Goal: Task Accomplishment & Management: Manage account settings

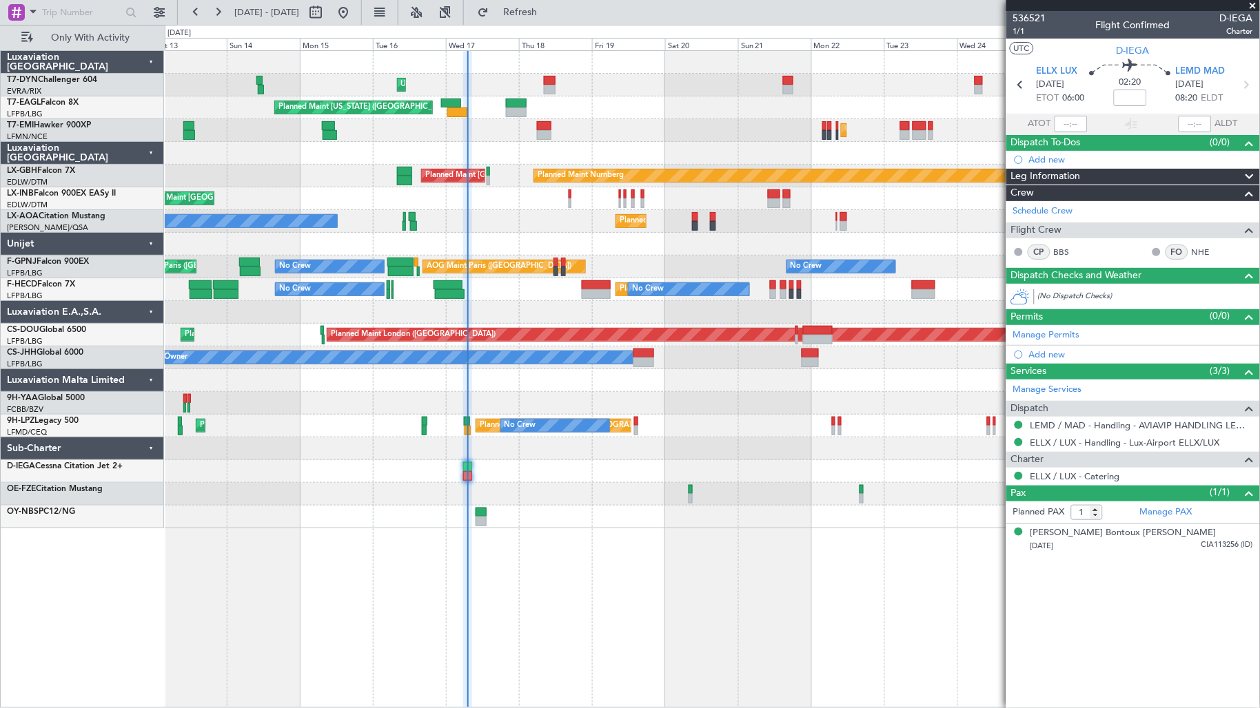
click at [472, 152] on div "Unplanned Maint [GEOGRAPHIC_DATA] (Riga Intl) Planned Maint [US_STATE] ([GEOGRA…" at bounding box center [712, 290] width 1095 height 478
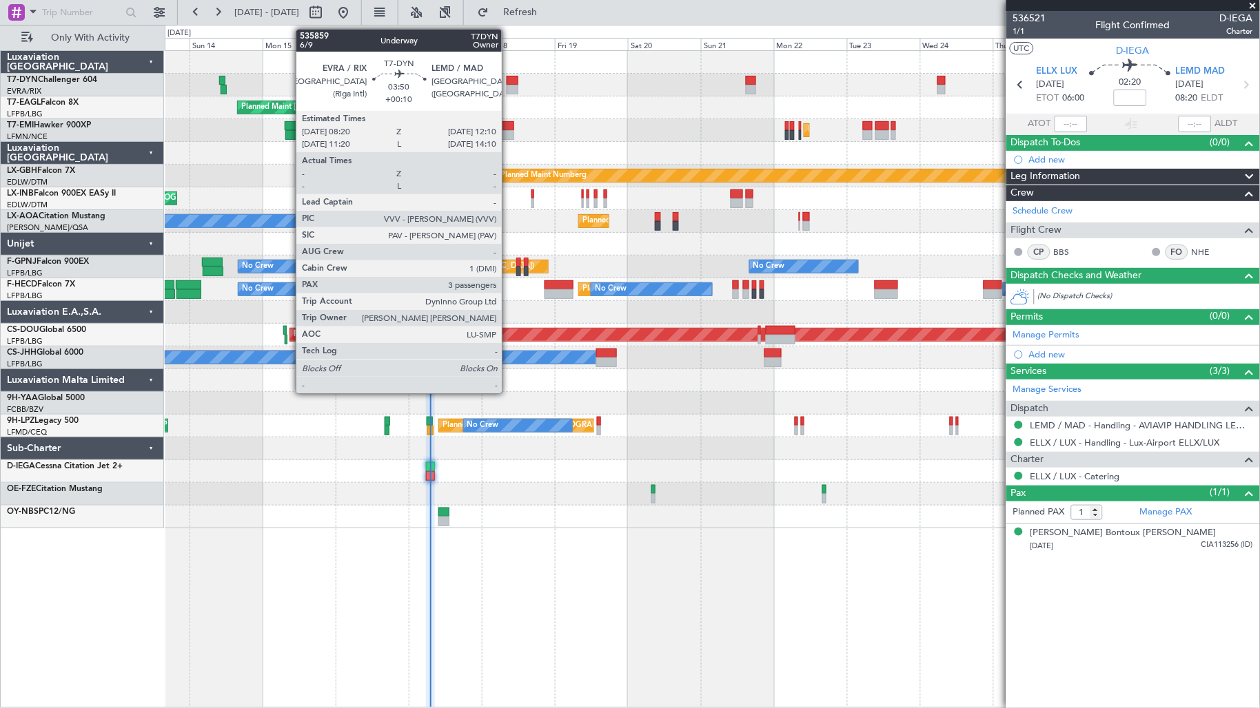
click at [511, 86] on div at bounding box center [512, 90] width 12 height 10
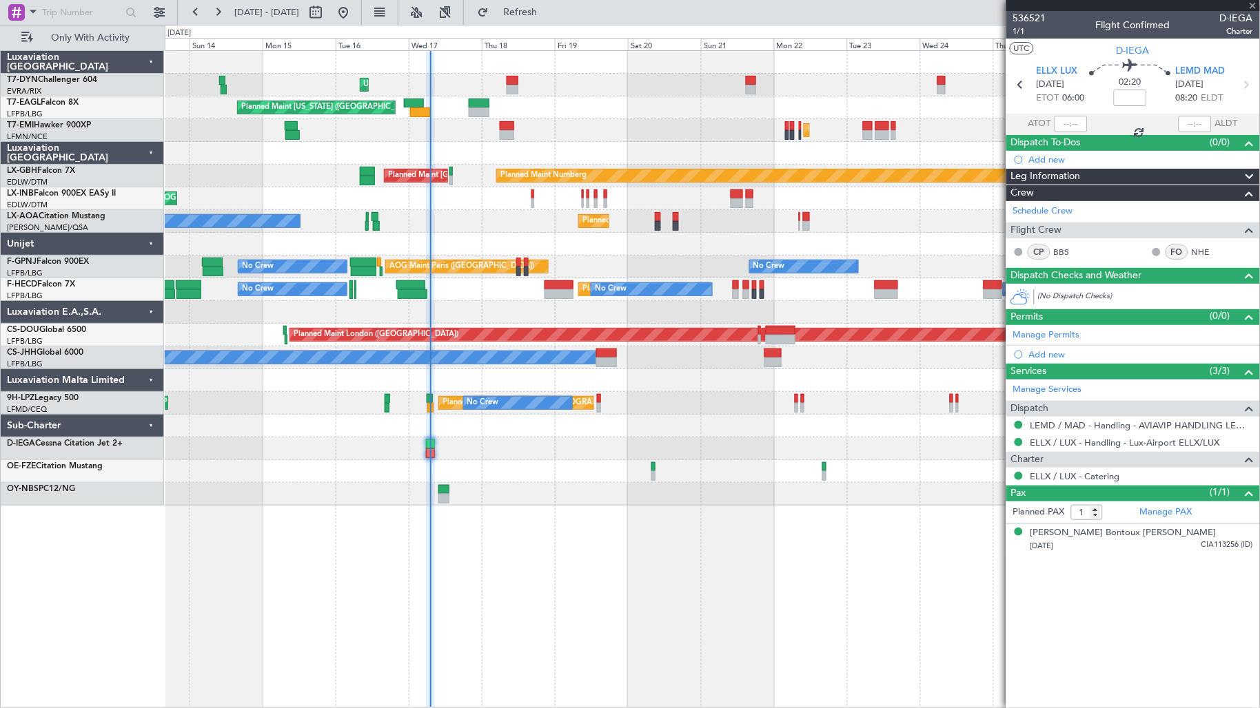
type input "+00:10"
type input "3"
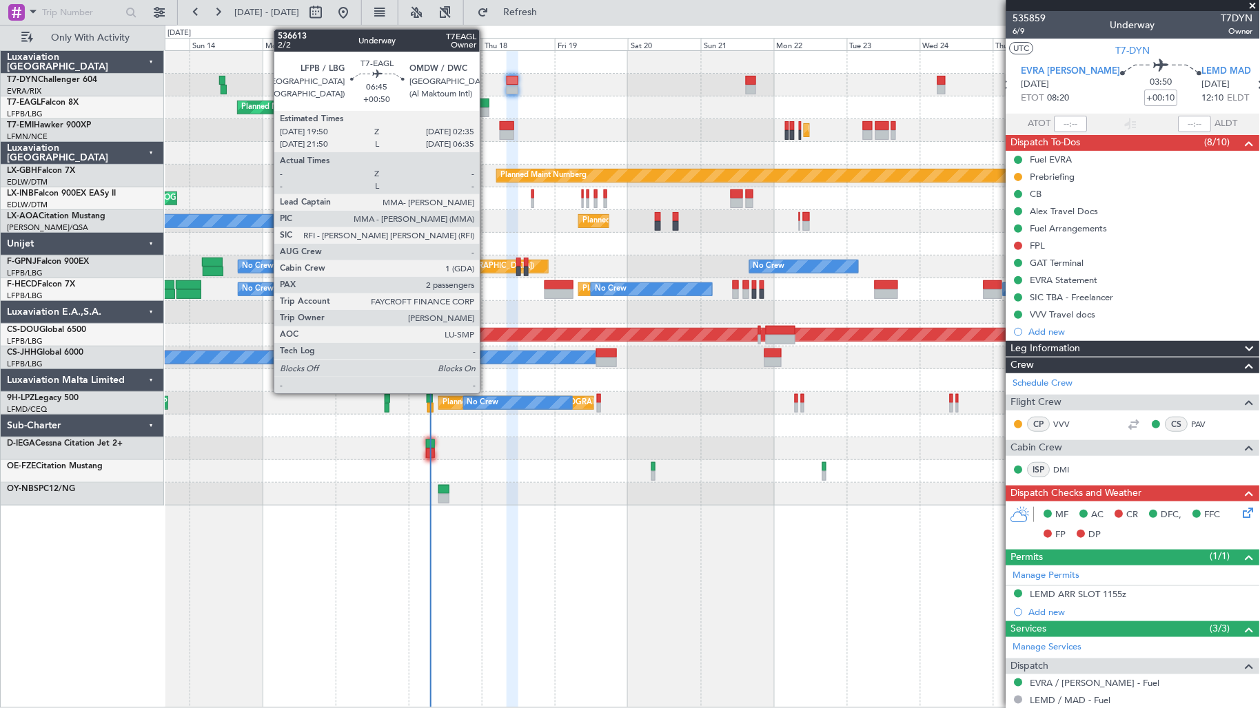
click at [481, 99] on div at bounding box center [479, 104] width 21 height 10
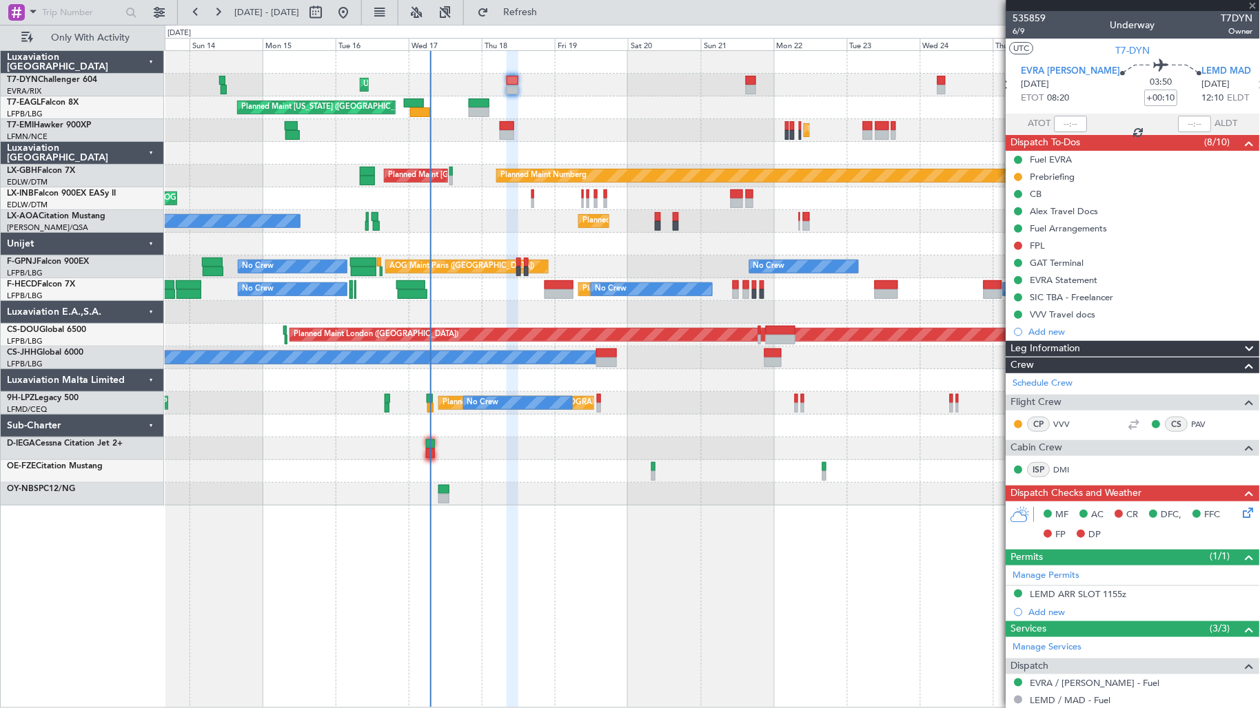
type input "+00:50"
type input "2"
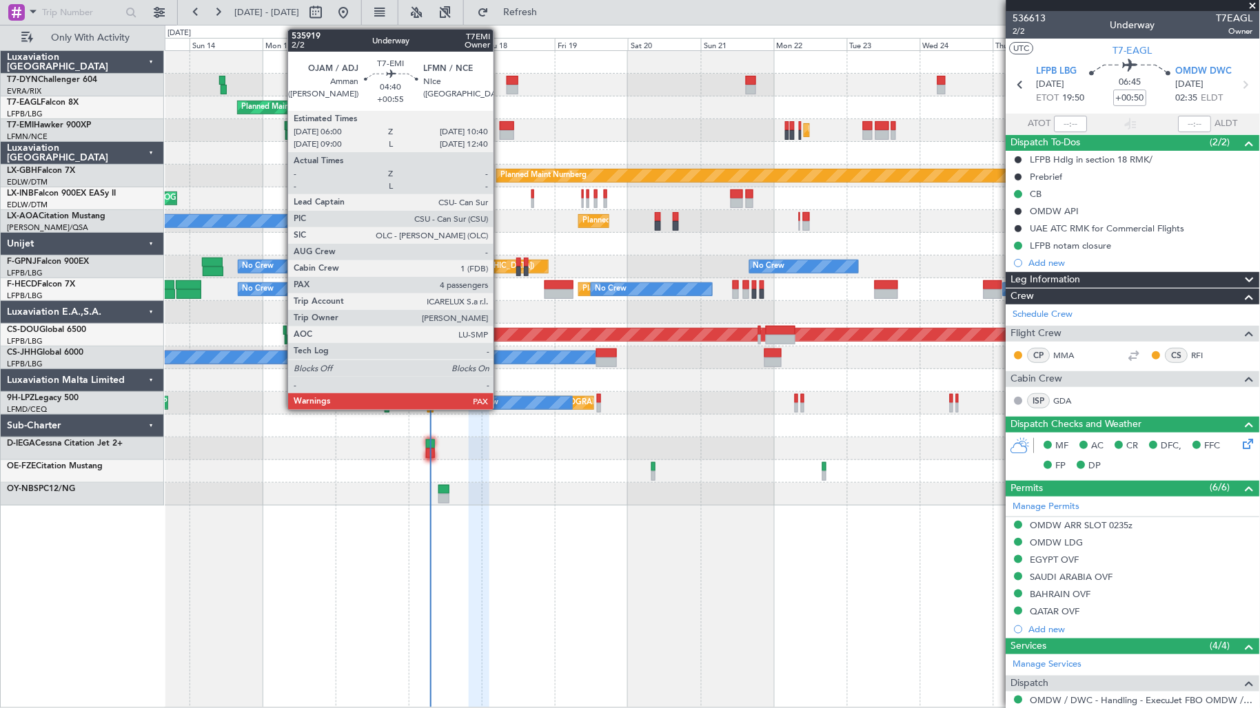
click at [504, 134] on div at bounding box center [507, 135] width 14 height 10
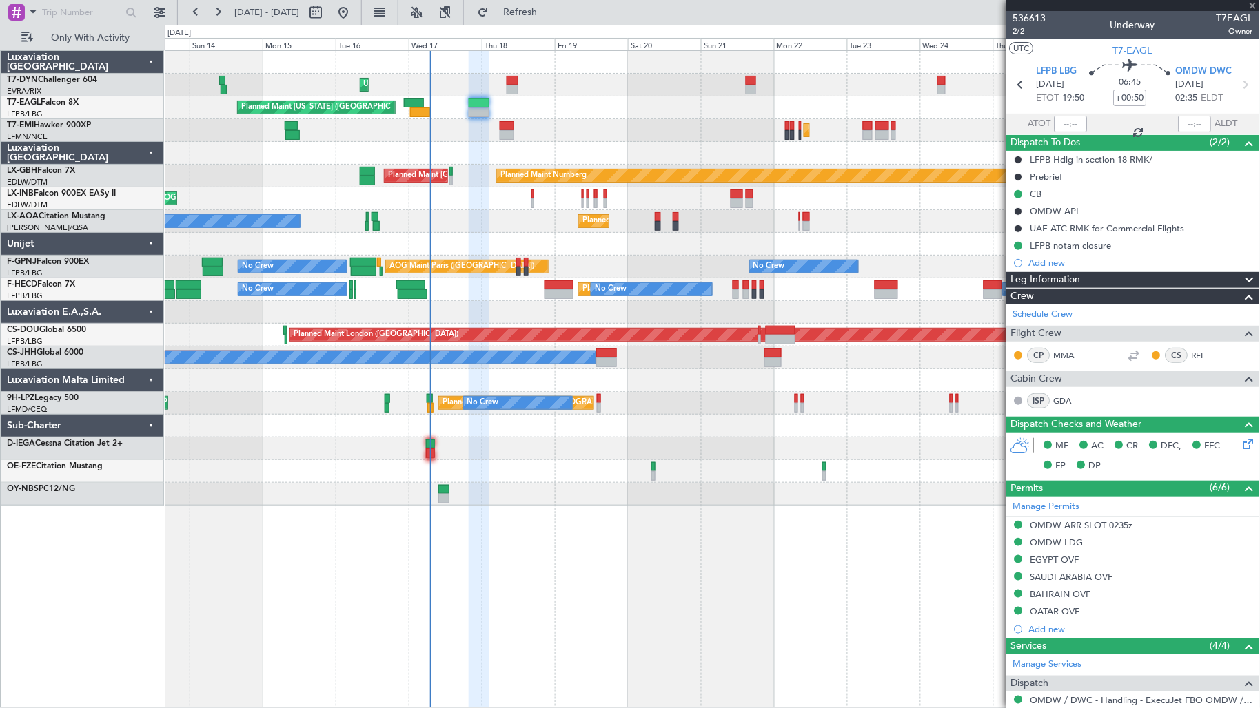
type input "+00:55"
type input "4"
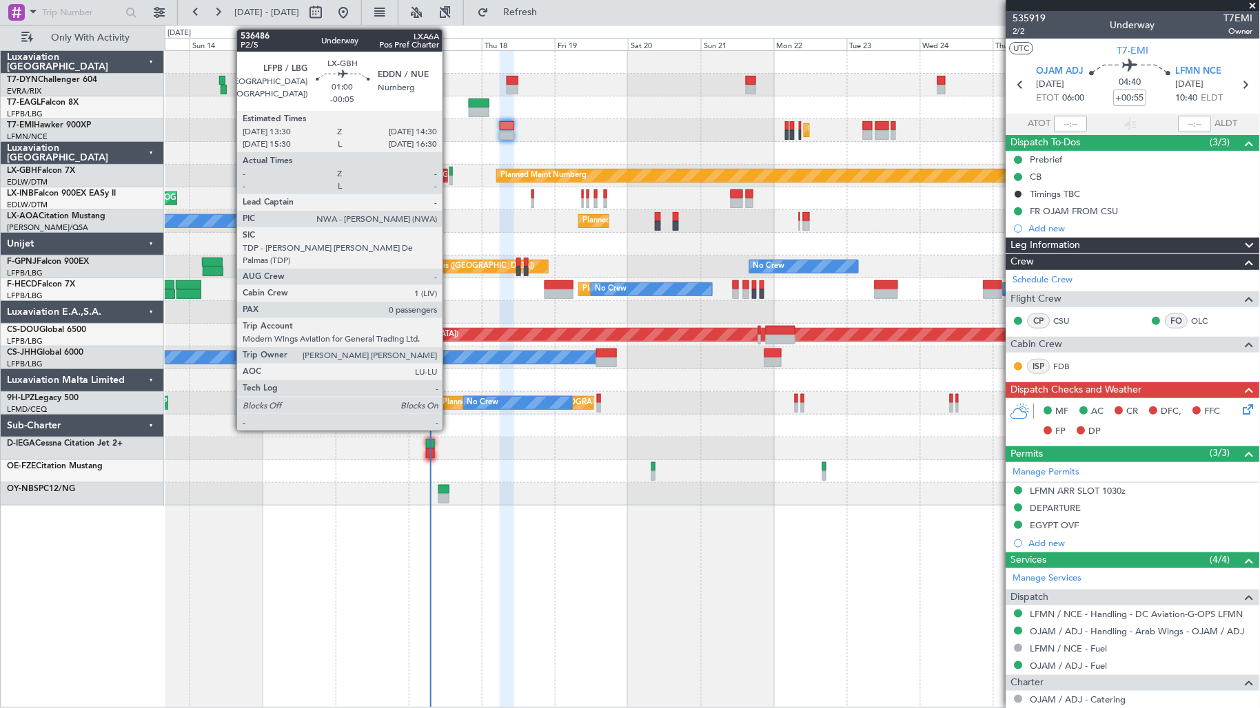
click at [449, 177] on div at bounding box center [450, 181] width 3 height 10
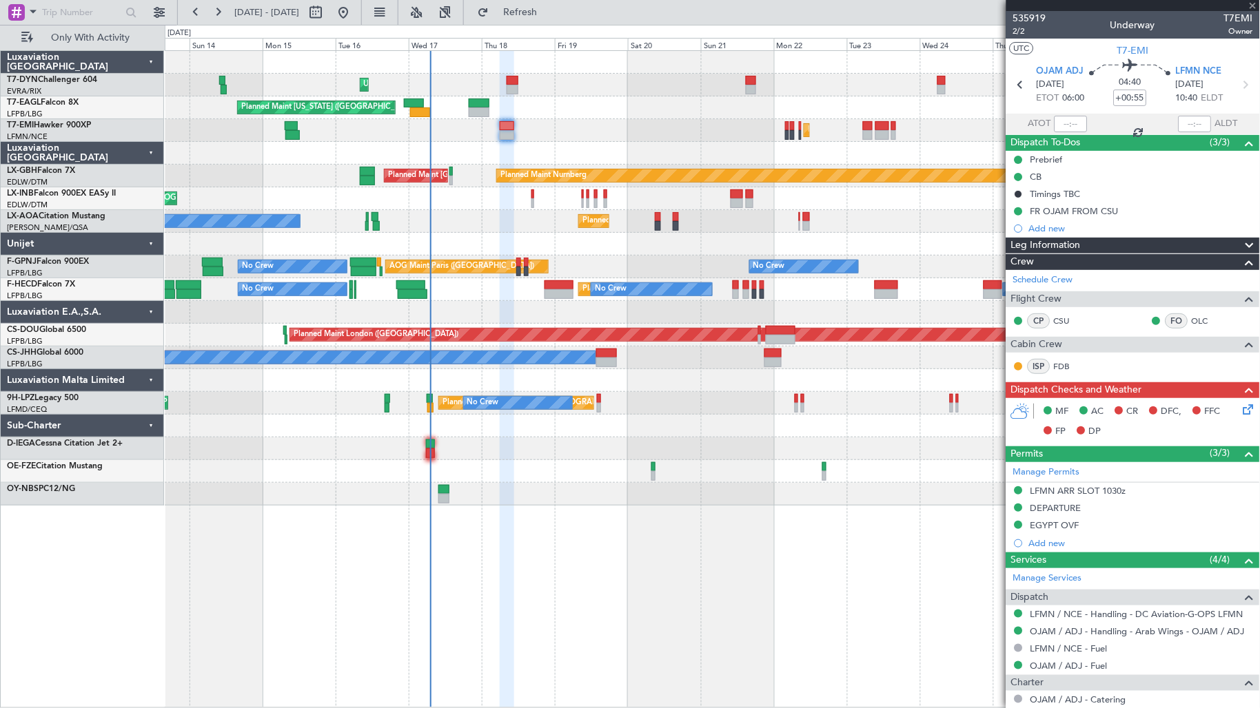
type input "-00:05"
type input "0"
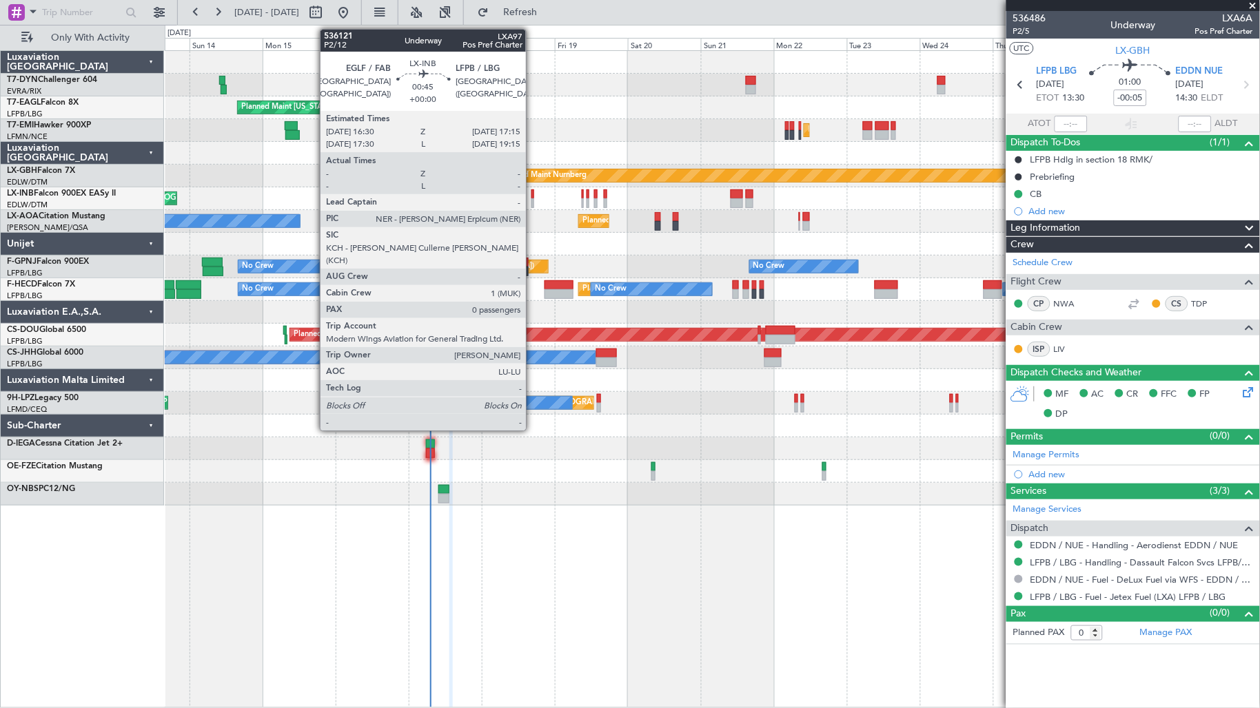
click at [533, 198] on div at bounding box center [532, 203] width 3 height 10
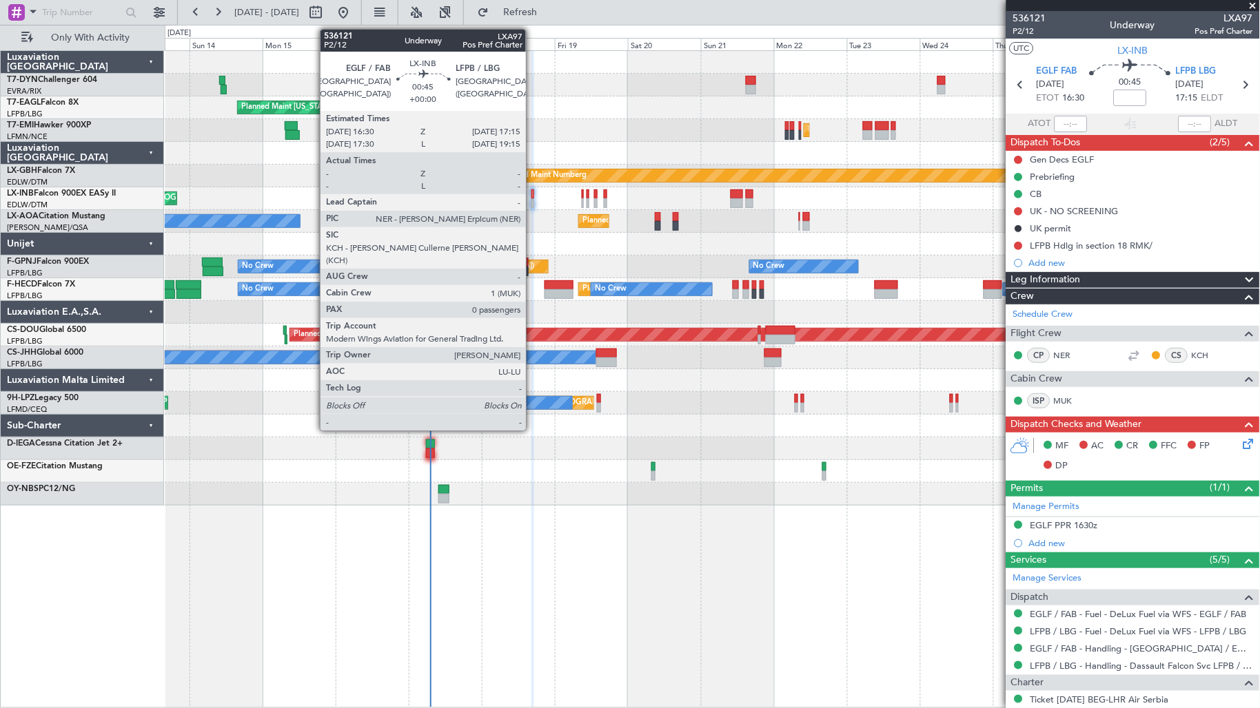
click at [533, 198] on div at bounding box center [532, 203] width 3 height 10
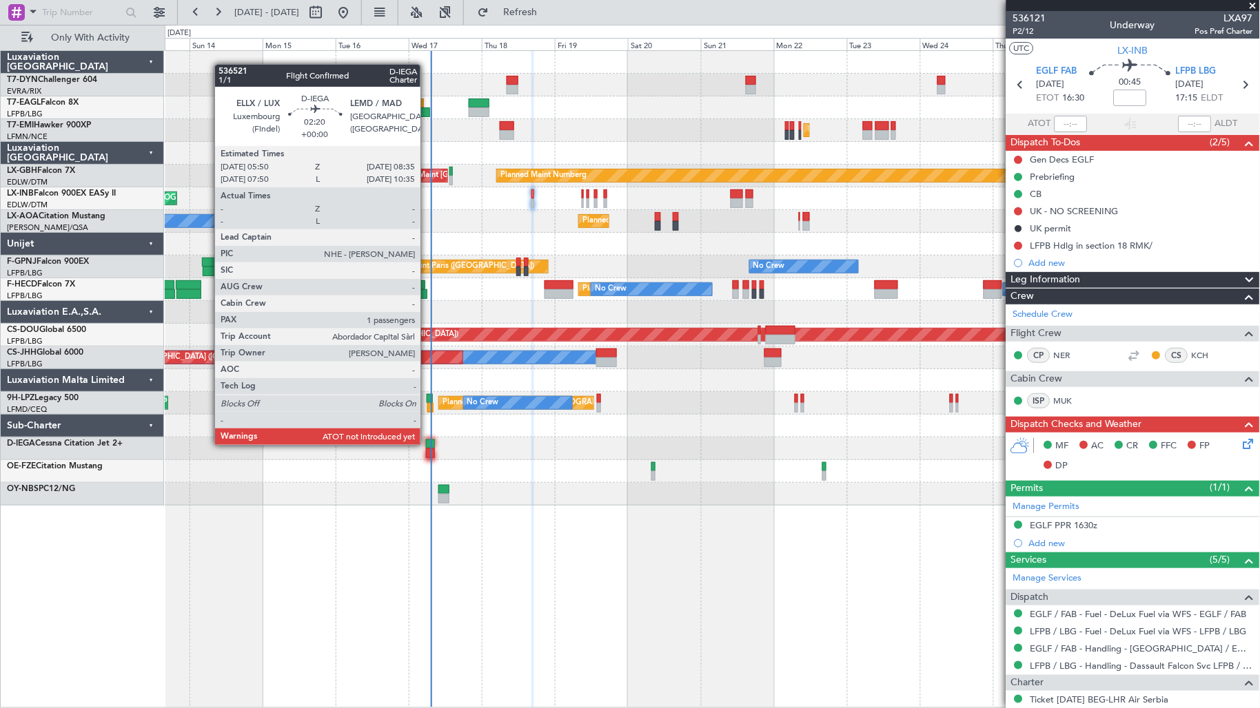
click at [433, 484] on div at bounding box center [712, 494] width 1095 height 23
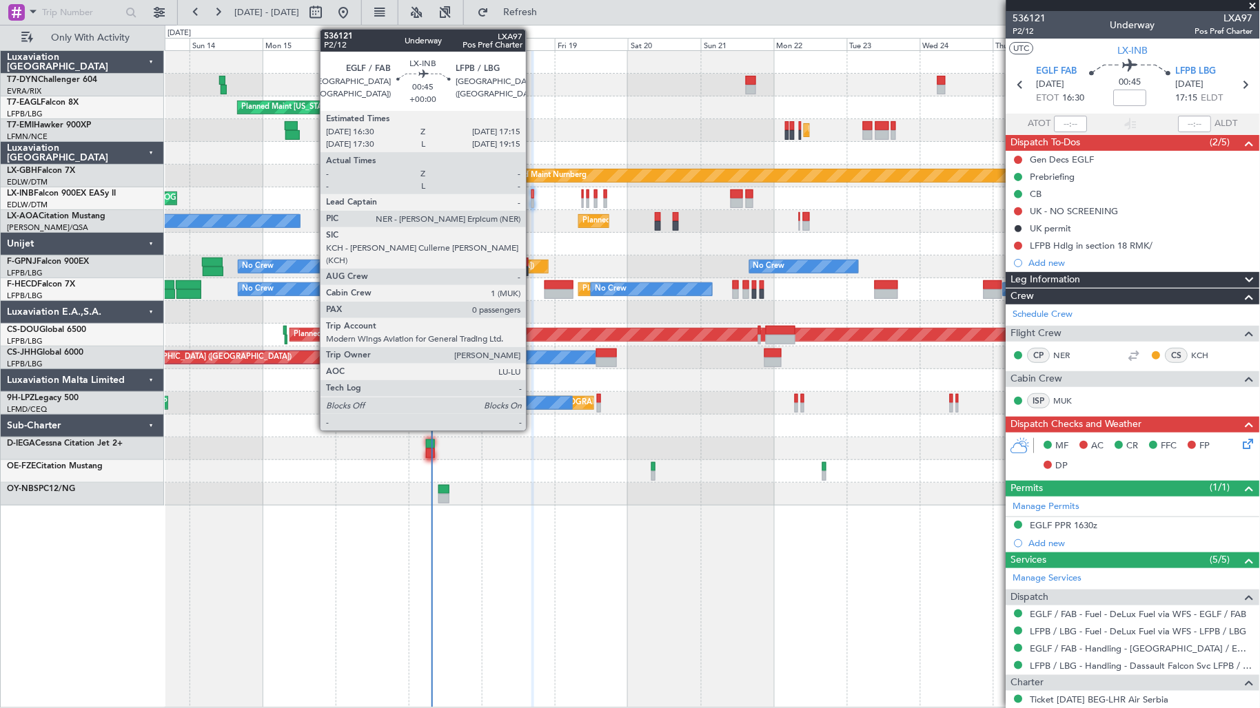
click at [533, 204] on div at bounding box center [532, 203] width 3 height 10
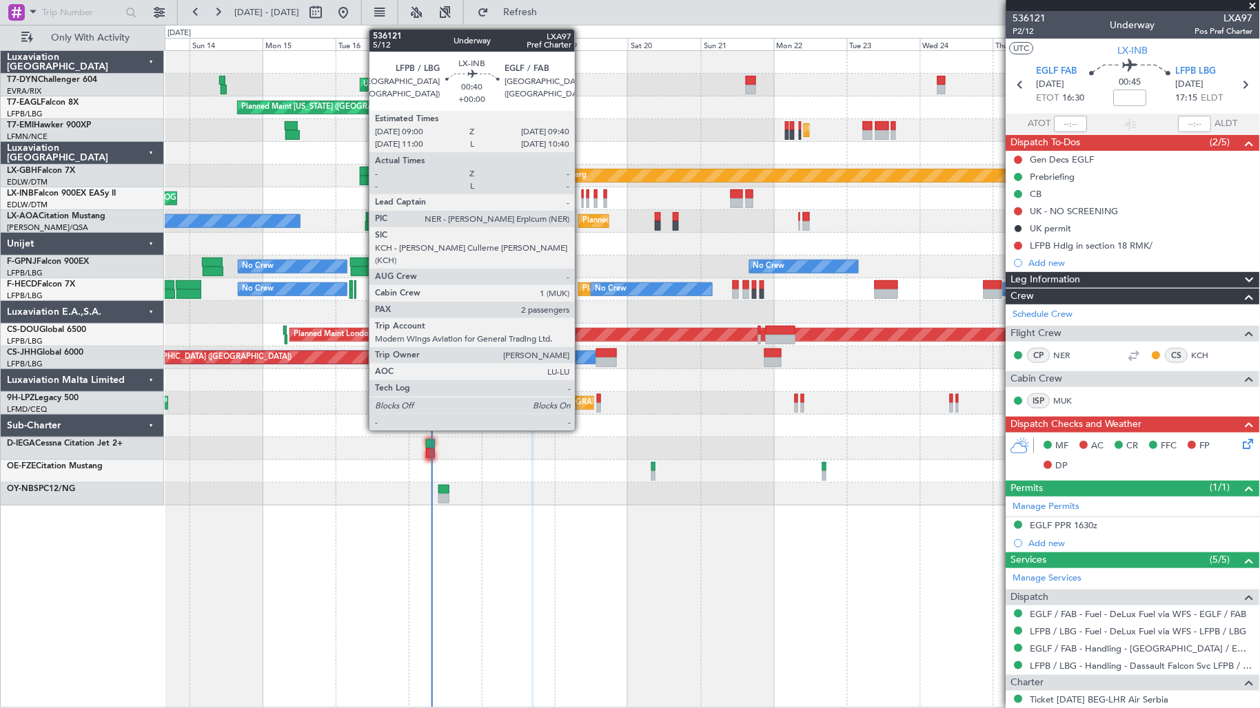
click at [582, 201] on div at bounding box center [583, 203] width 2 height 10
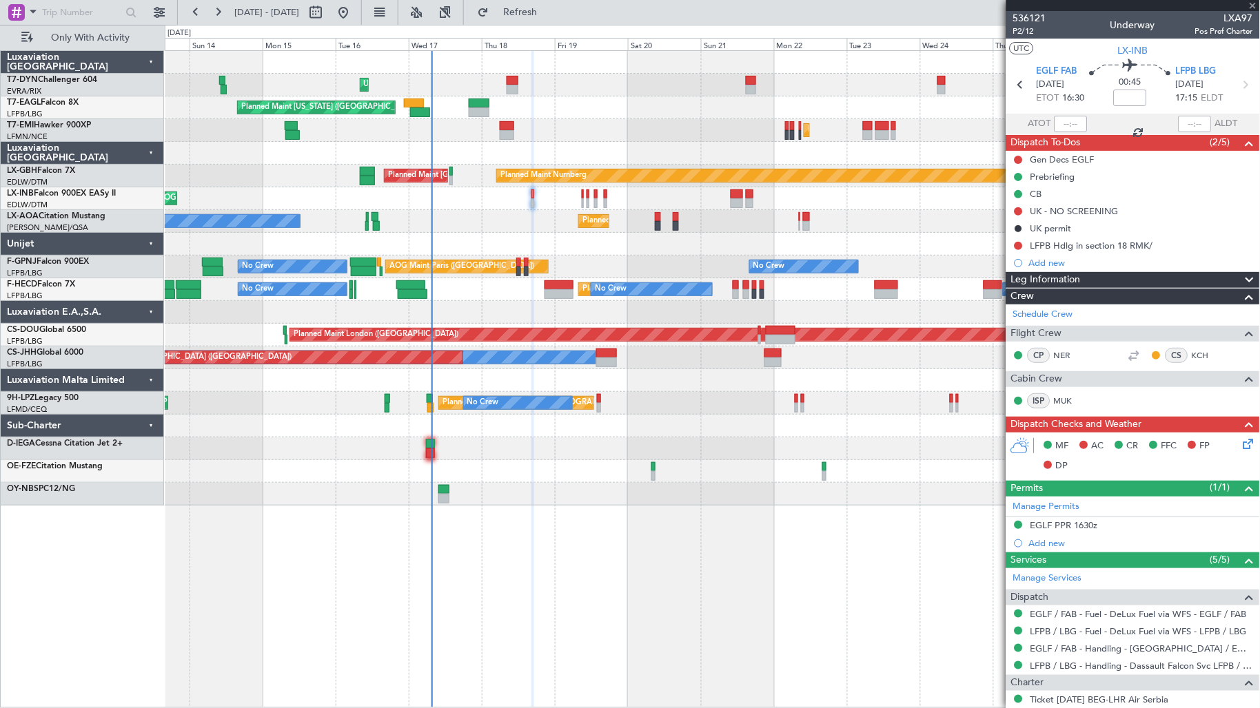
type input "2"
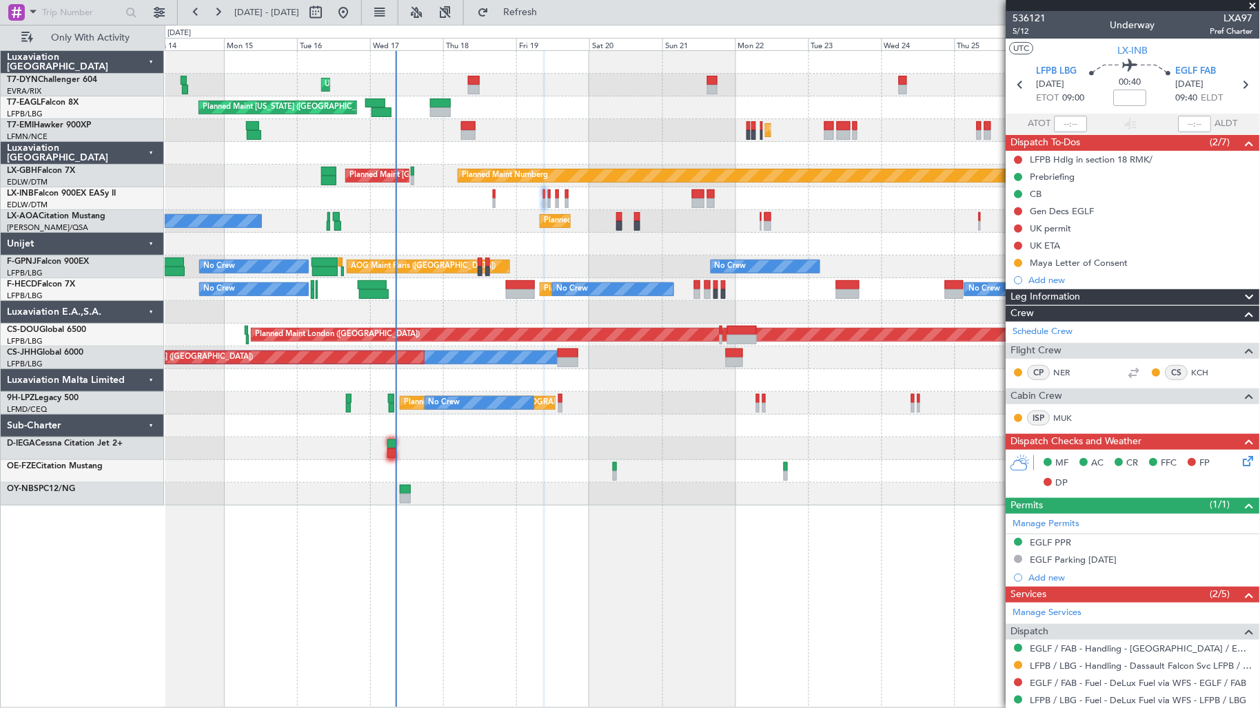
click at [436, 121] on div "Unplanned Maint [GEOGRAPHIC_DATA] (Riga Intl) Planned Maint [US_STATE] ([GEOGRA…" at bounding box center [712, 278] width 1095 height 455
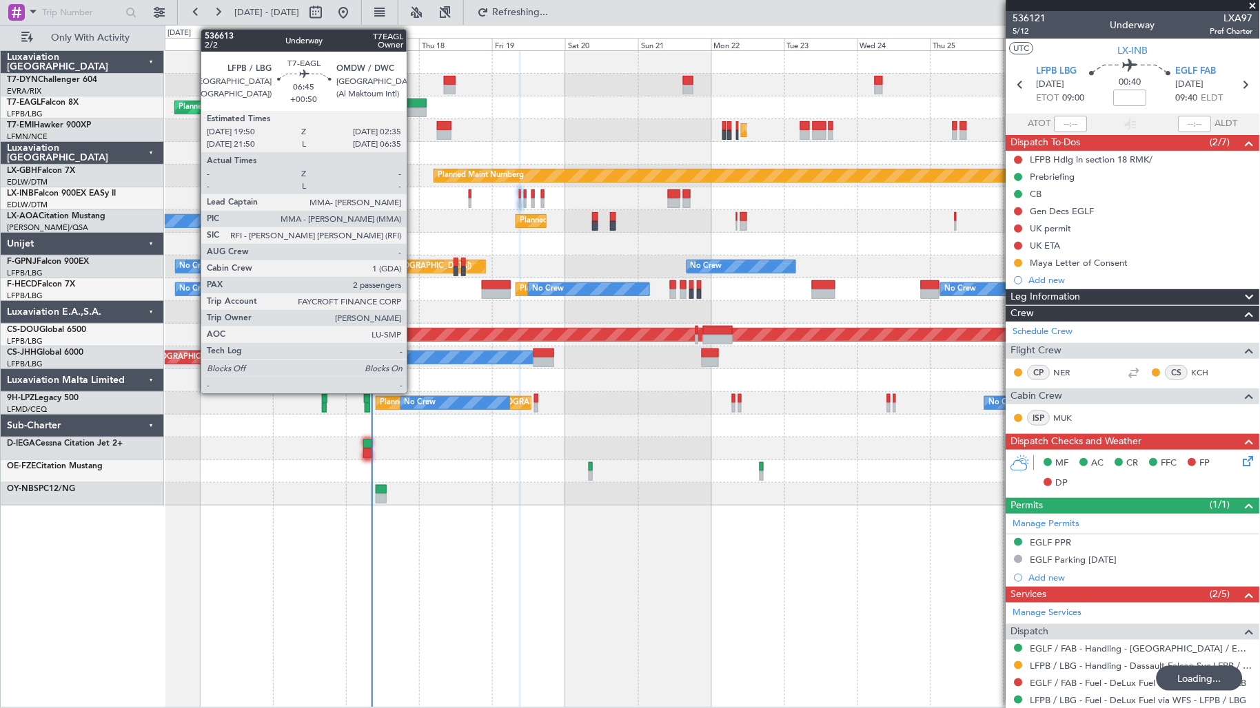
click at [415, 107] on div at bounding box center [416, 112] width 21 height 10
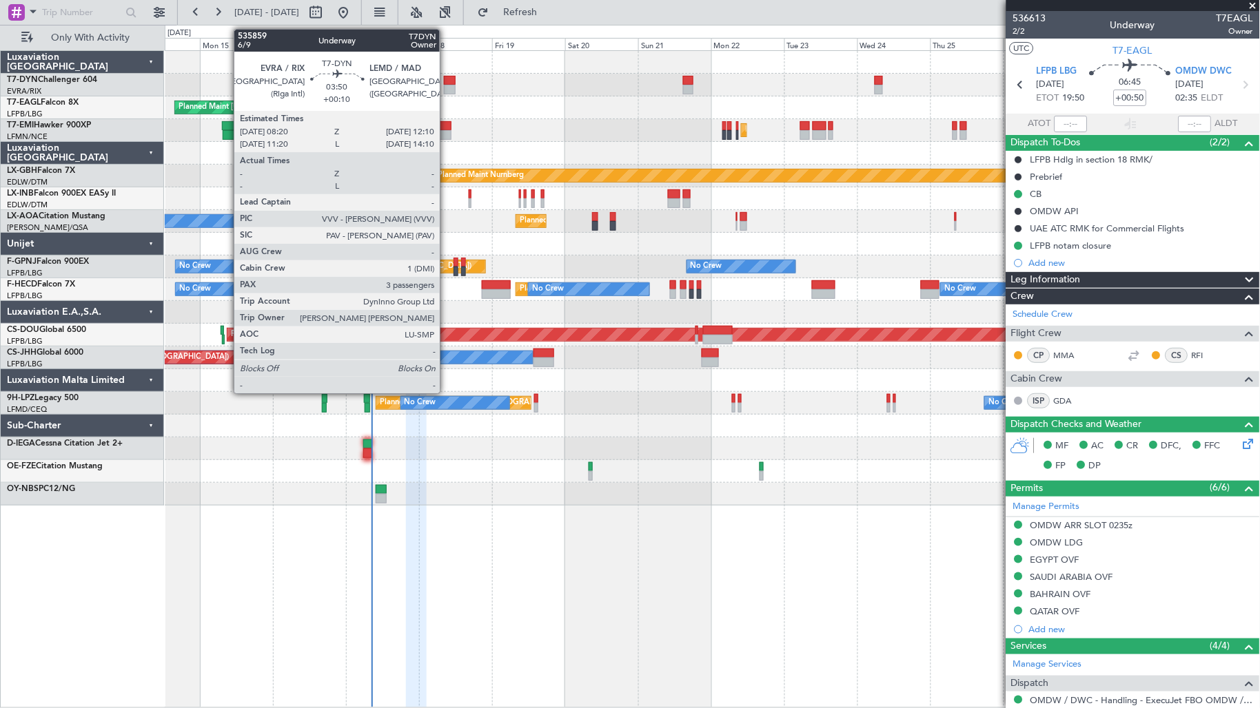
click at [447, 79] on div at bounding box center [450, 81] width 12 height 10
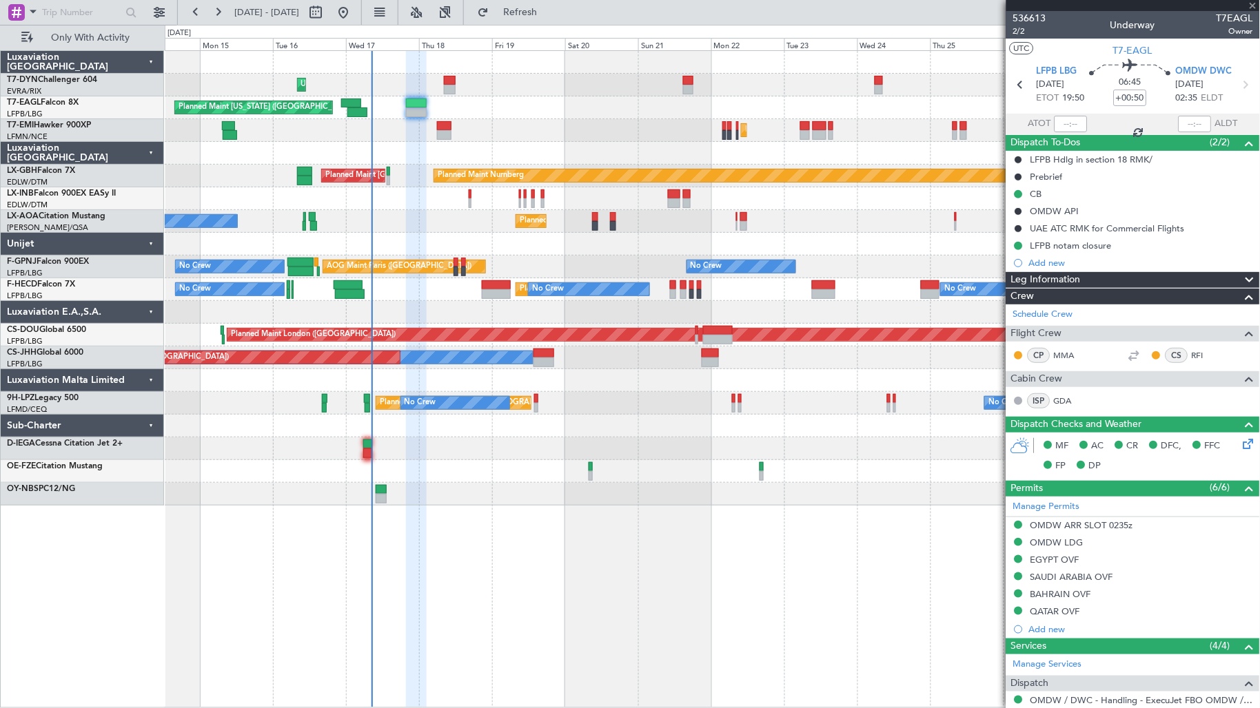
type input "+00:10"
type input "3"
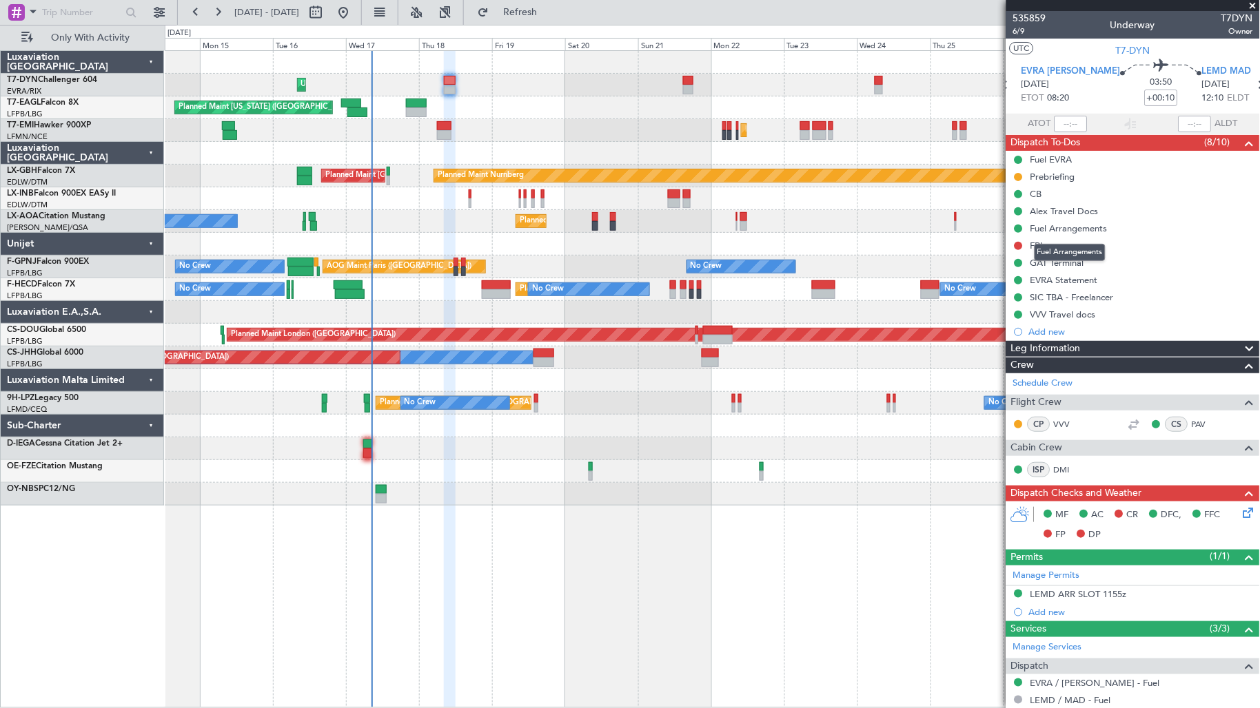
click at [1035, 241] on mat-tooltip-component "Fuel Arrangements" at bounding box center [1070, 252] width 90 height 37
click at [1041, 245] on div "FPL" at bounding box center [1037, 246] width 15 height 12
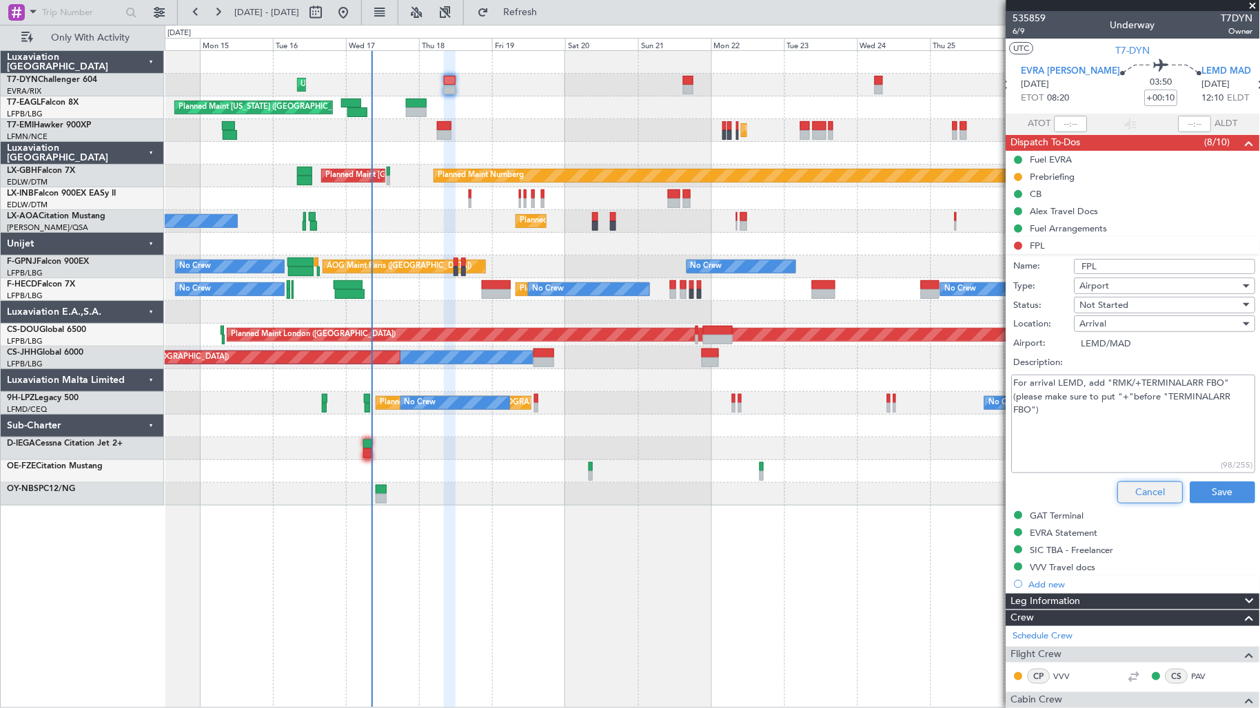
click at [1144, 482] on button "Cancel" at bounding box center [1150, 493] width 65 height 22
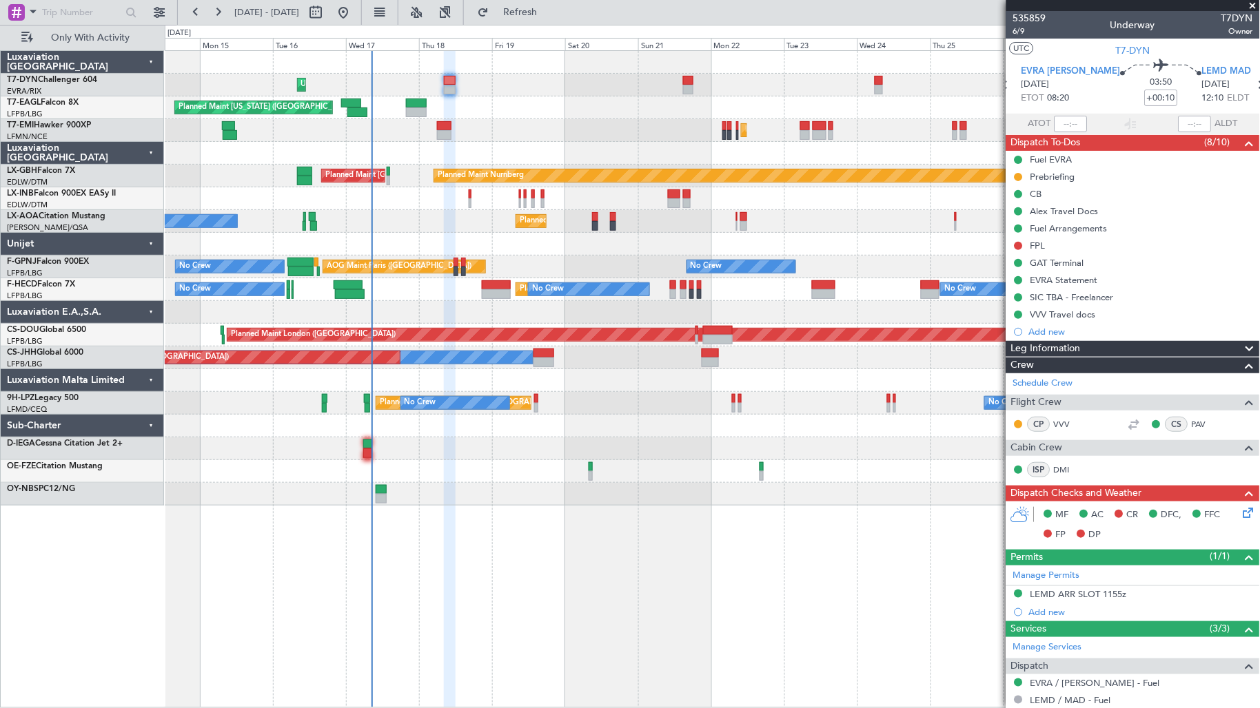
click at [434, 134] on div "Planned Maint [GEOGRAPHIC_DATA]" at bounding box center [712, 130] width 1095 height 23
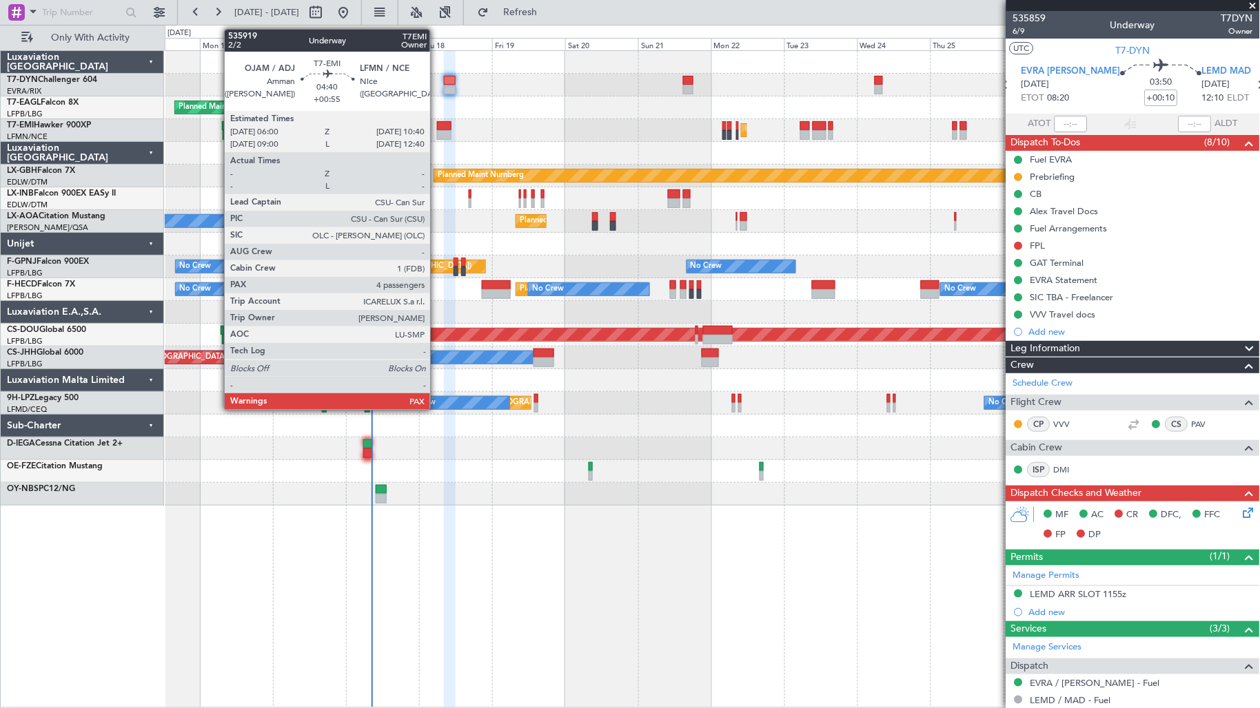
click at [437, 131] on div at bounding box center [444, 135] width 14 height 10
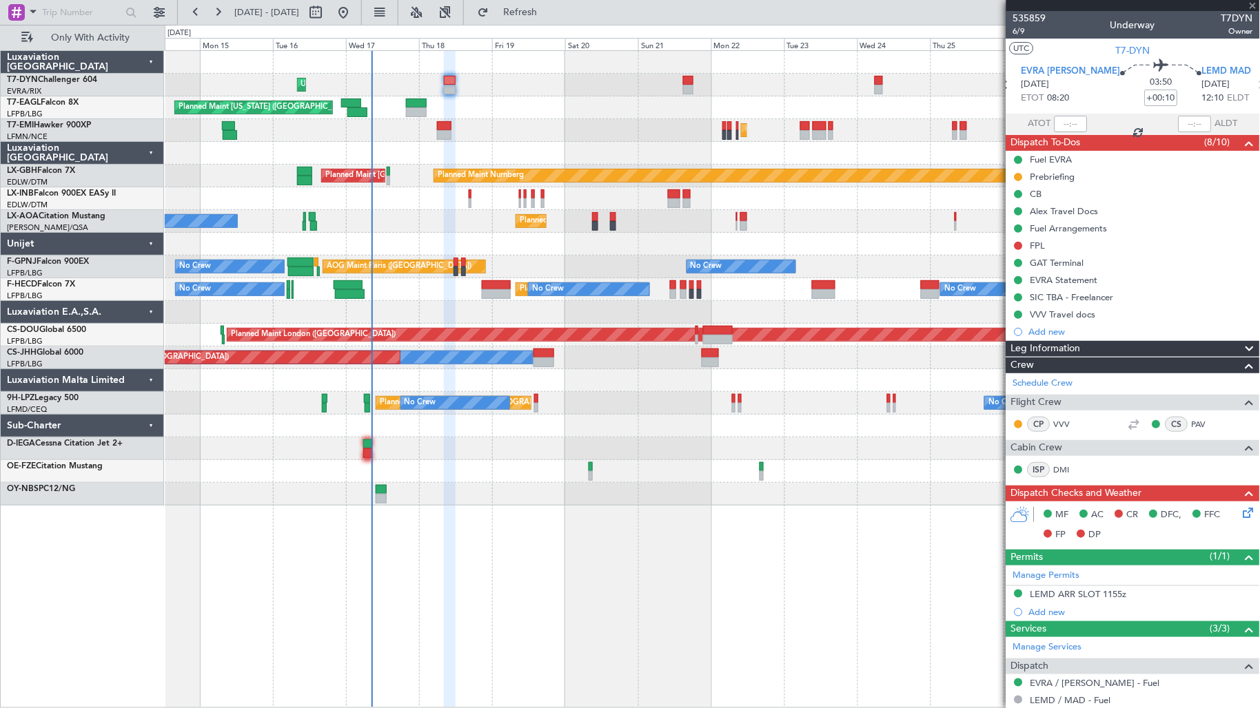
type input "+00:55"
type input "4"
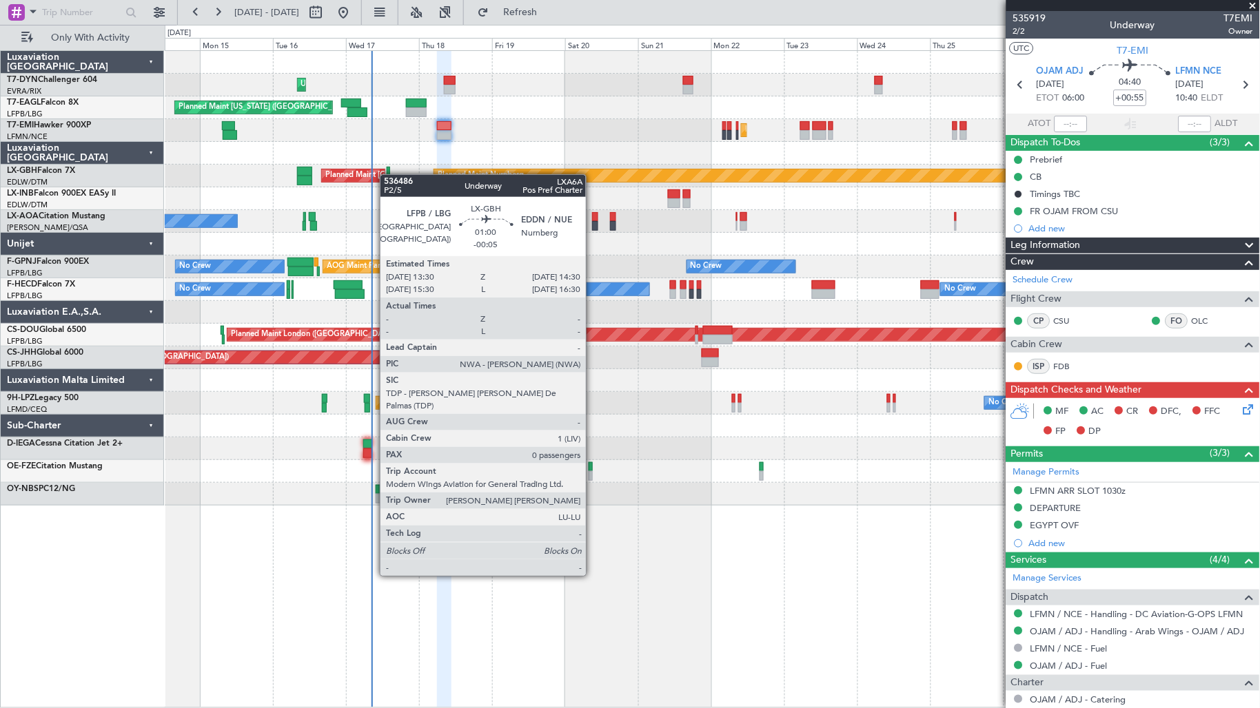
click at [387, 175] on div "Planned Maint Nurnberg Planned Maint [GEOGRAPHIC_DATA] ([GEOGRAPHIC_DATA])" at bounding box center [712, 176] width 1095 height 23
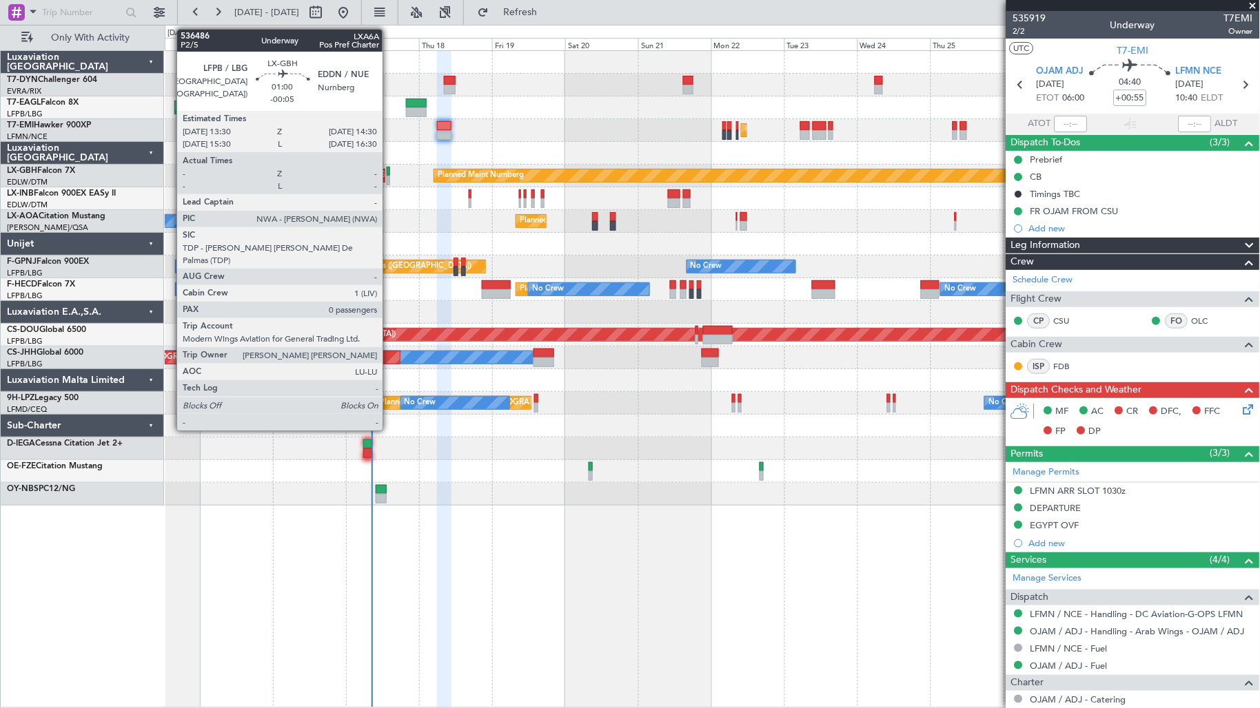
click at [389, 179] on div at bounding box center [388, 181] width 3 height 10
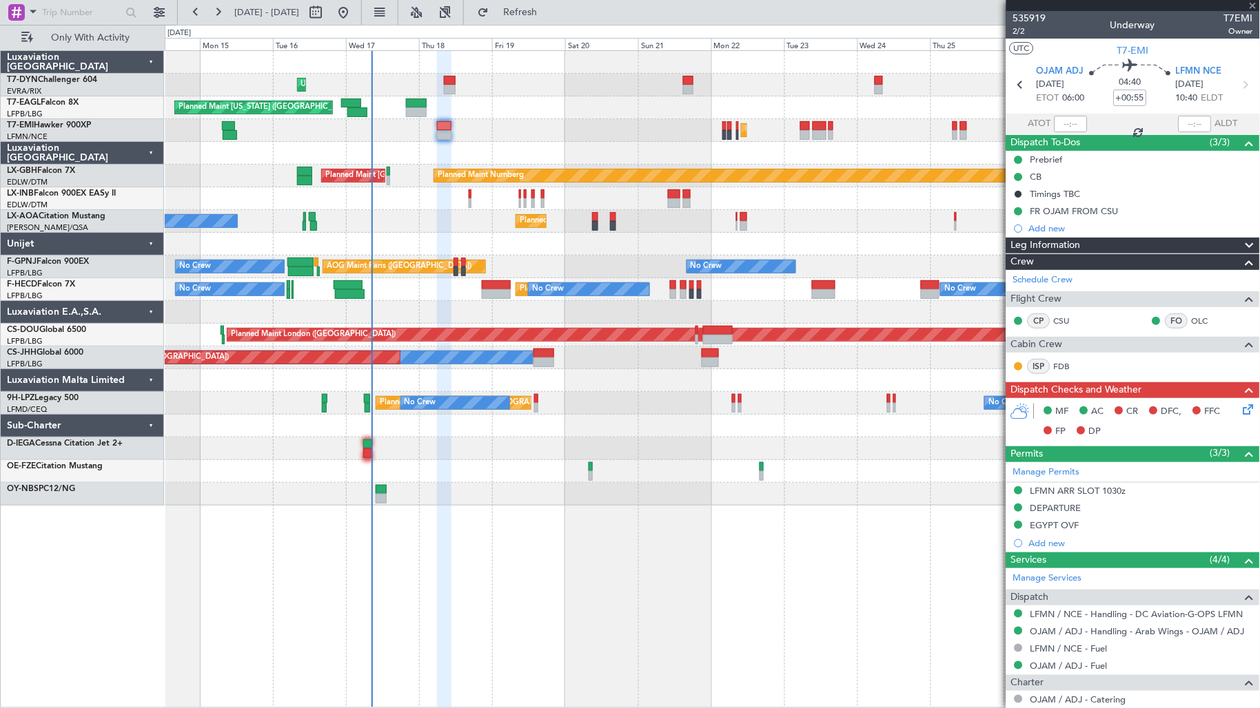
type input "-00:05"
type input "0"
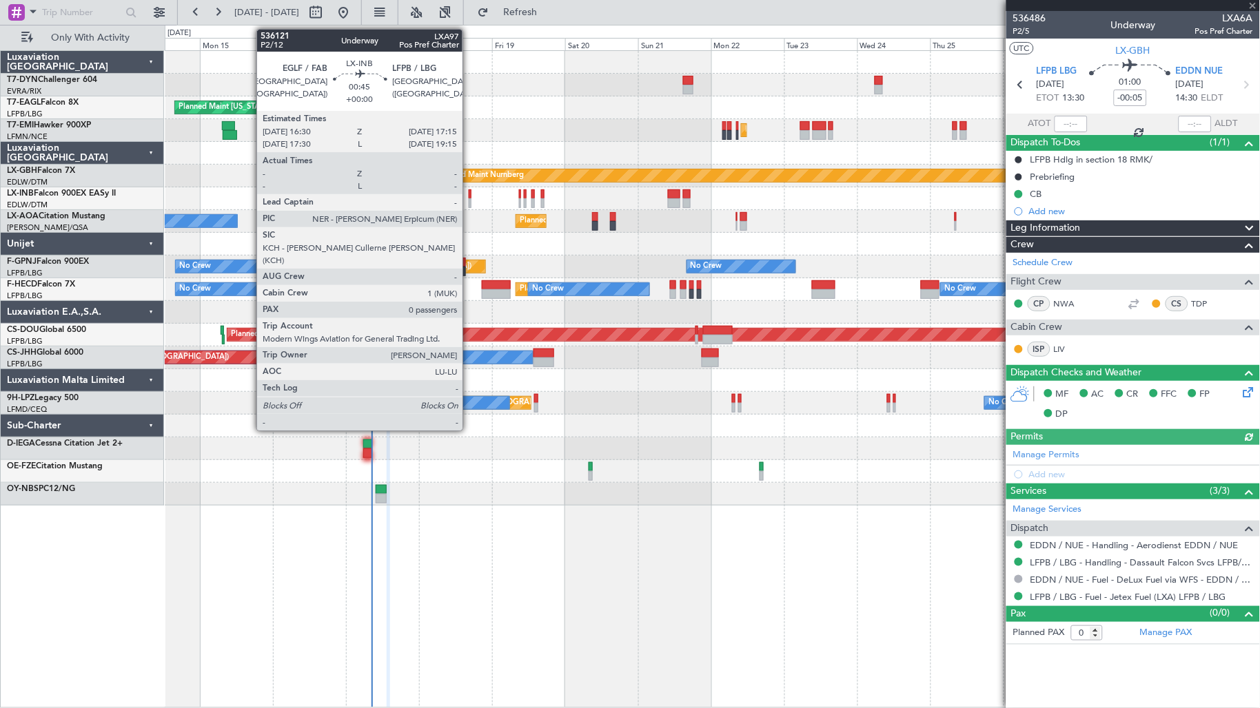
click at [469, 201] on div at bounding box center [470, 203] width 3 height 10
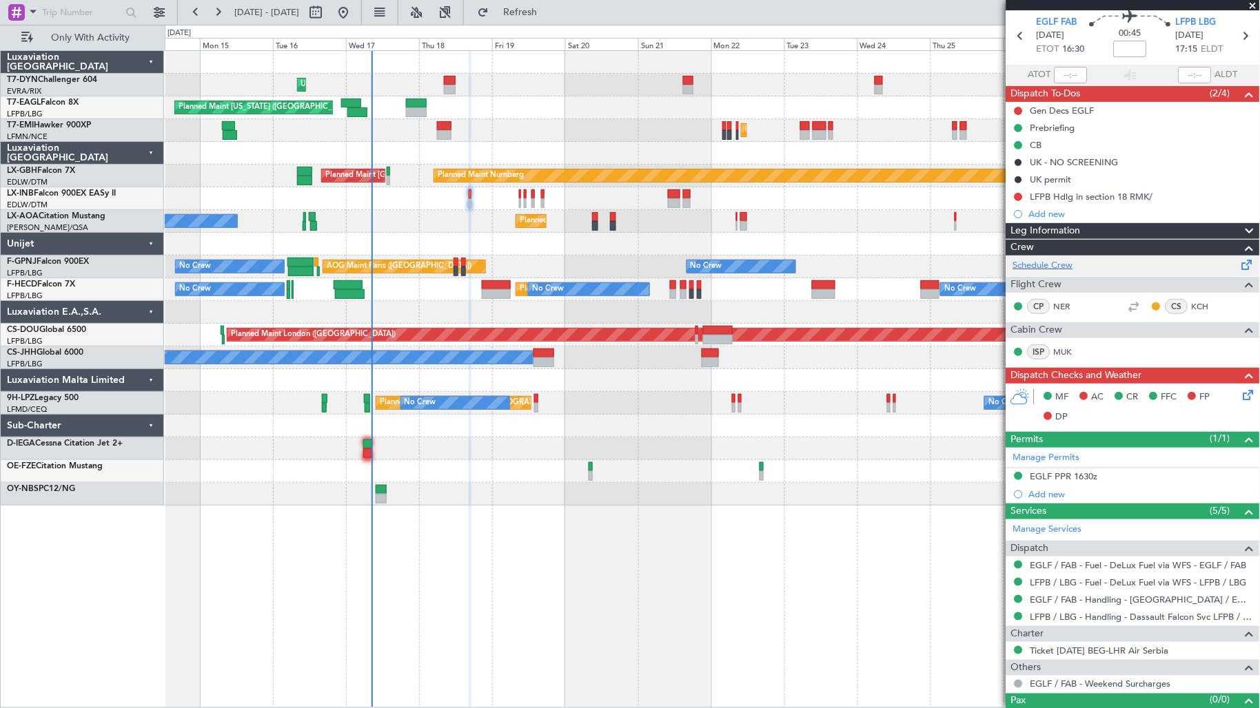
scroll to position [72, 0]
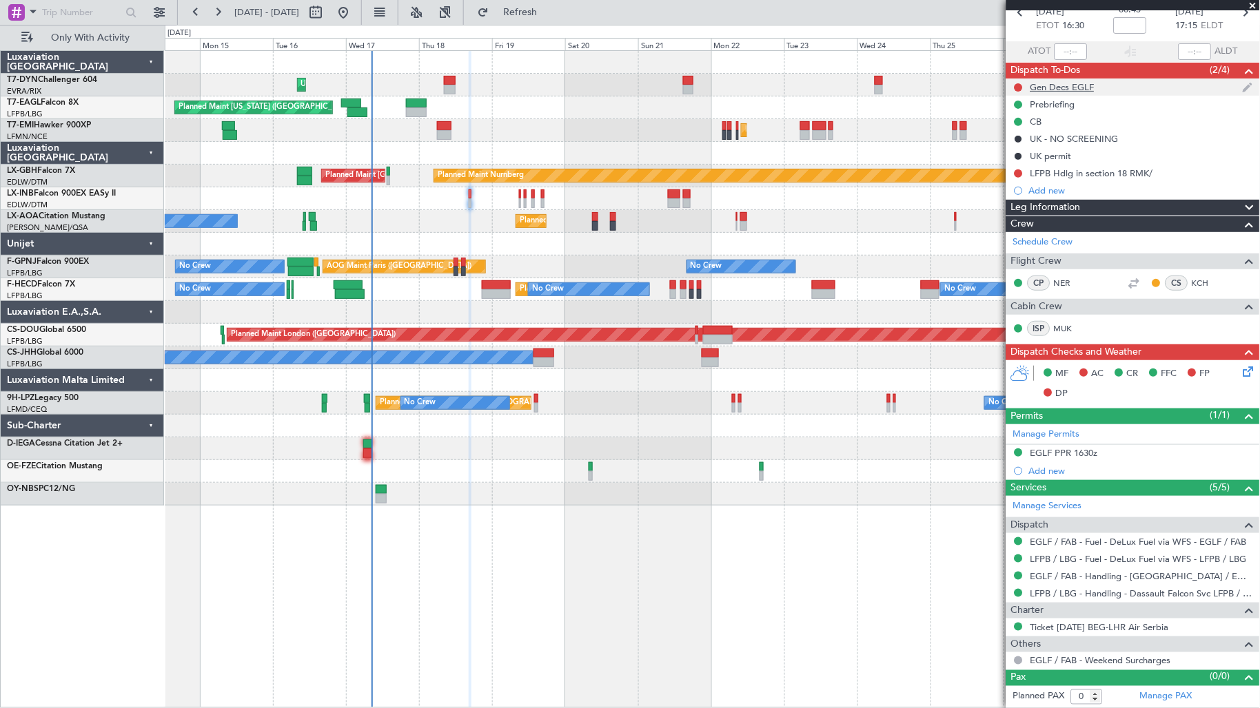
click at [1116, 87] on div "Gen Decs EGLF" at bounding box center [1133, 87] width 254 height 17
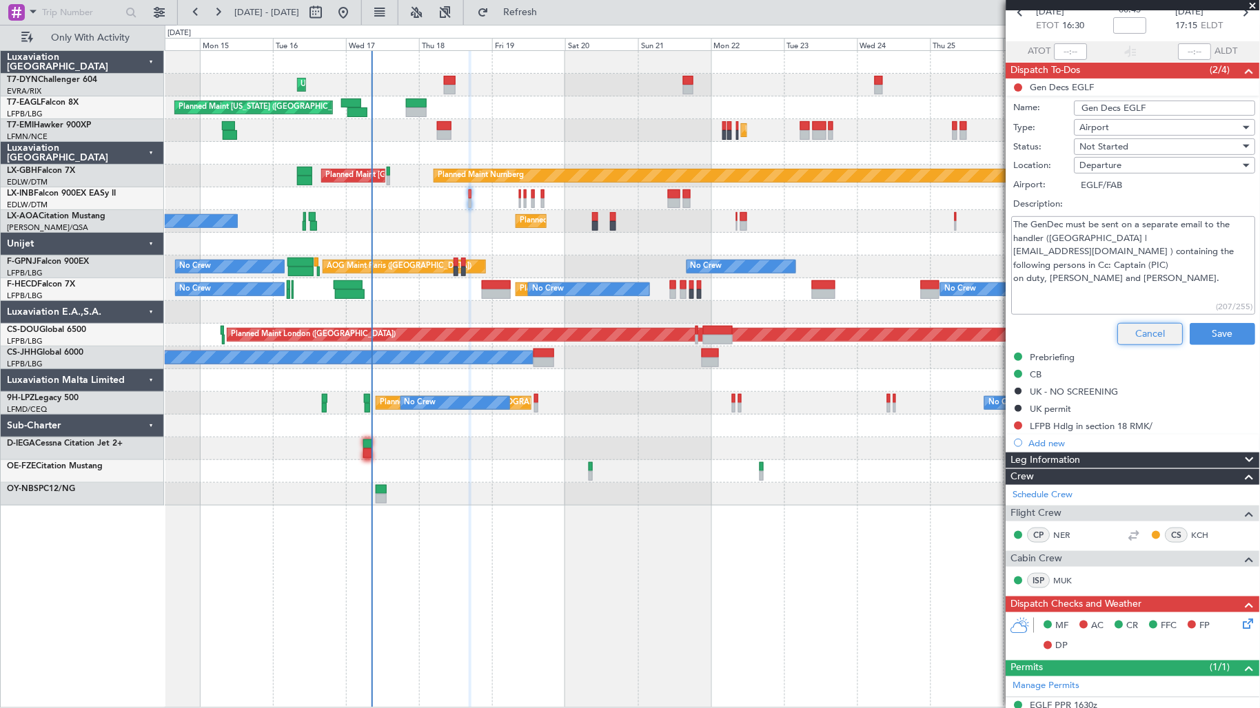
click at [1140, 327] on button "Cancel" at bounding box center [1150, 334] width 65 height 22
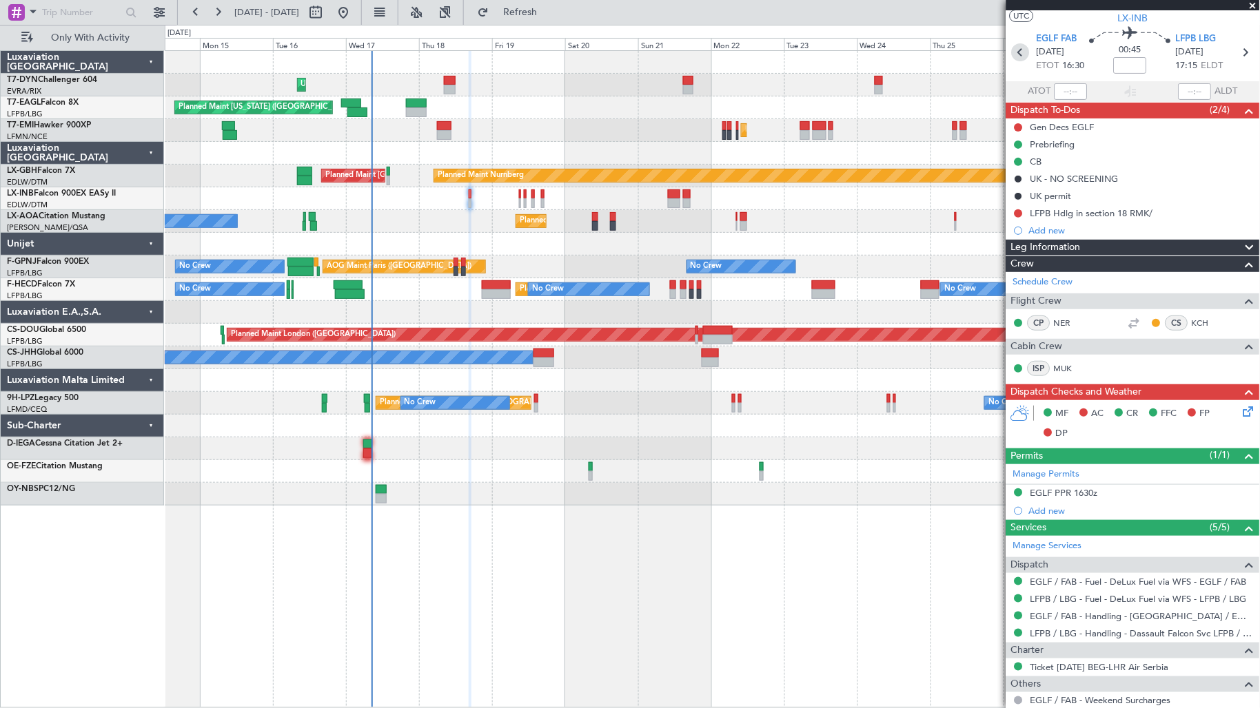
scroll to position [0, 0]
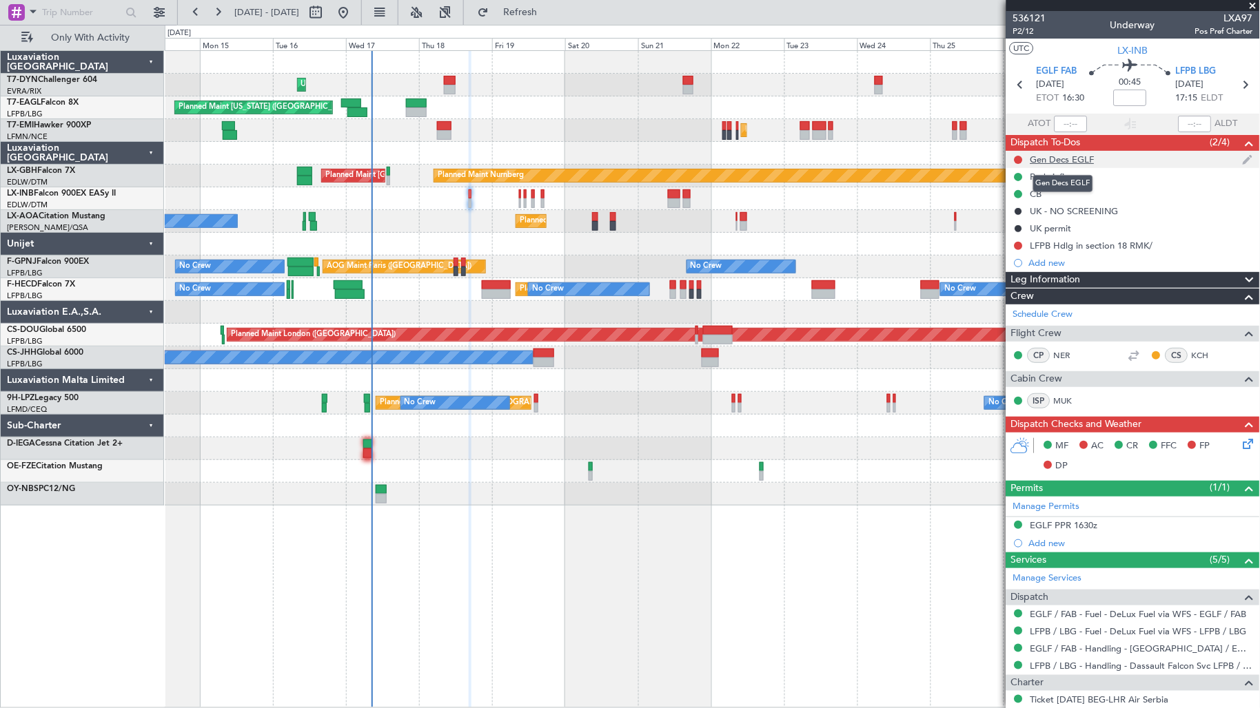
click at [1078, 156] on div "Gen Decs EGLF" at bounding box center [1062, 160] width 64 height 12
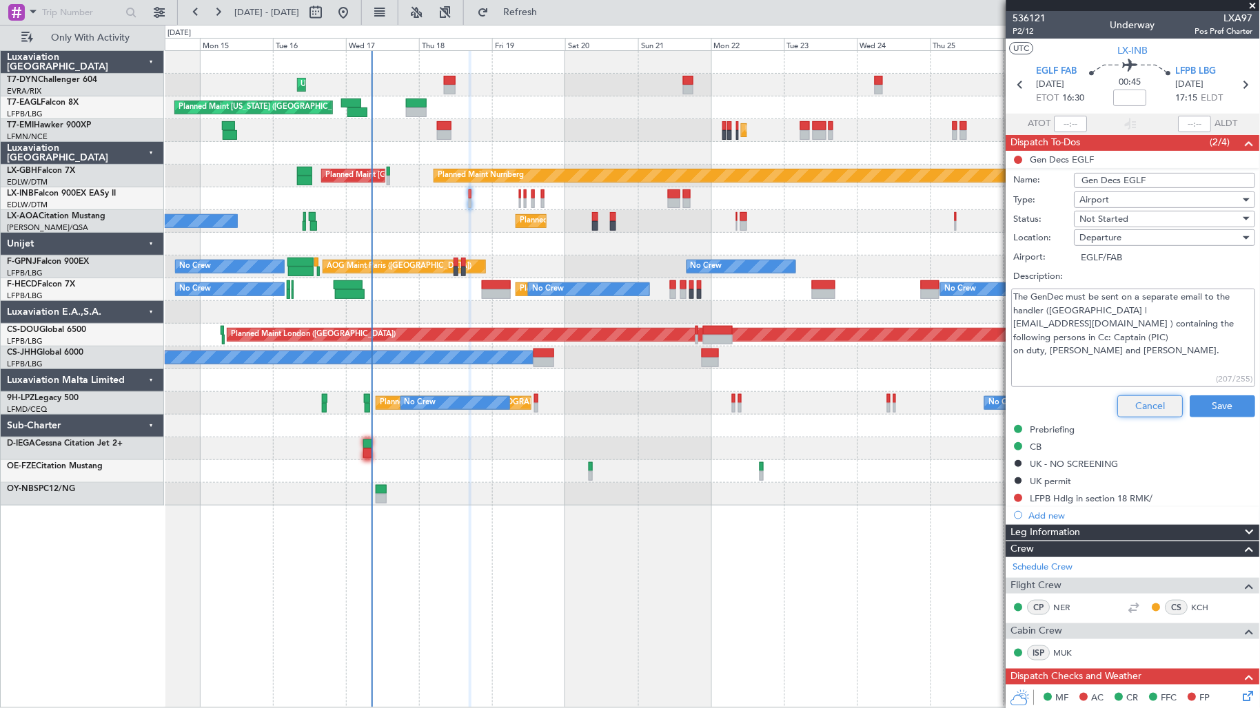
click at [1141, 401] on button "Cancel" at bounding box center [1150, 407] width 65 height 22
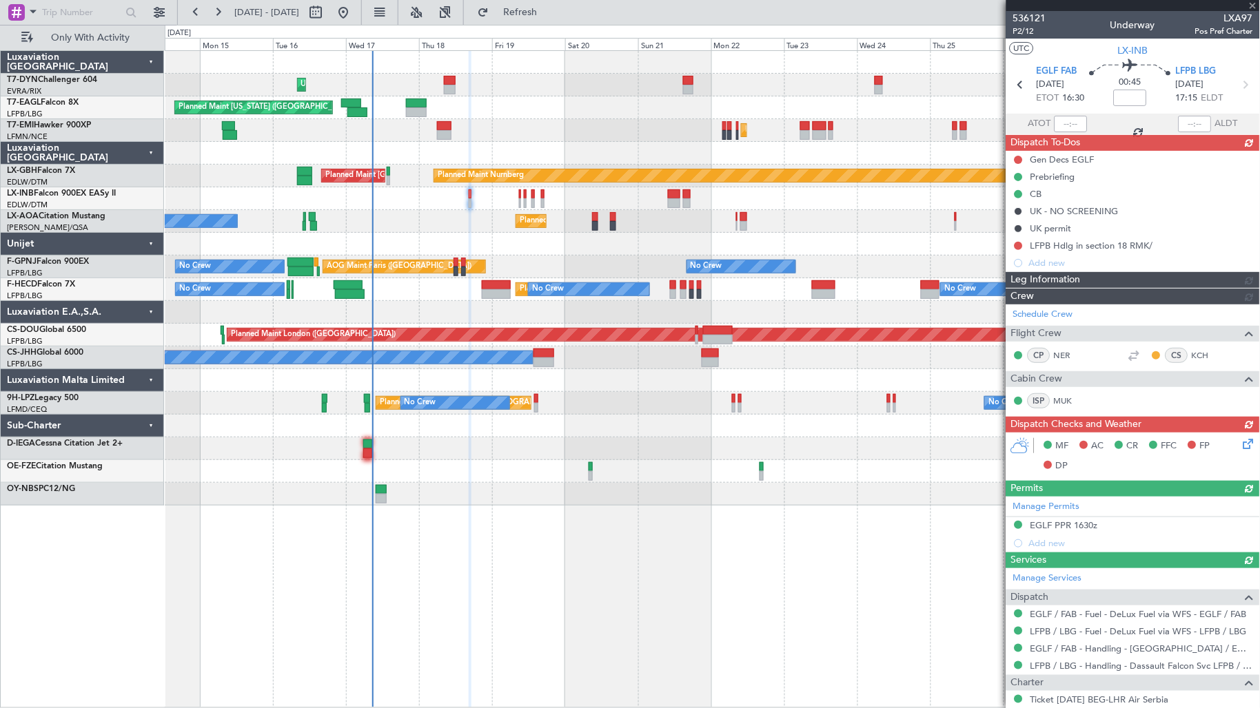
click at [1071, 161] on div "Gen Decs EGLF Prebriefing CB [GEOGRAPHIC_DATA] - NO SCREENING UK permit LFPB Hd…" at bounding box center [1133, 211] width 254 height 121
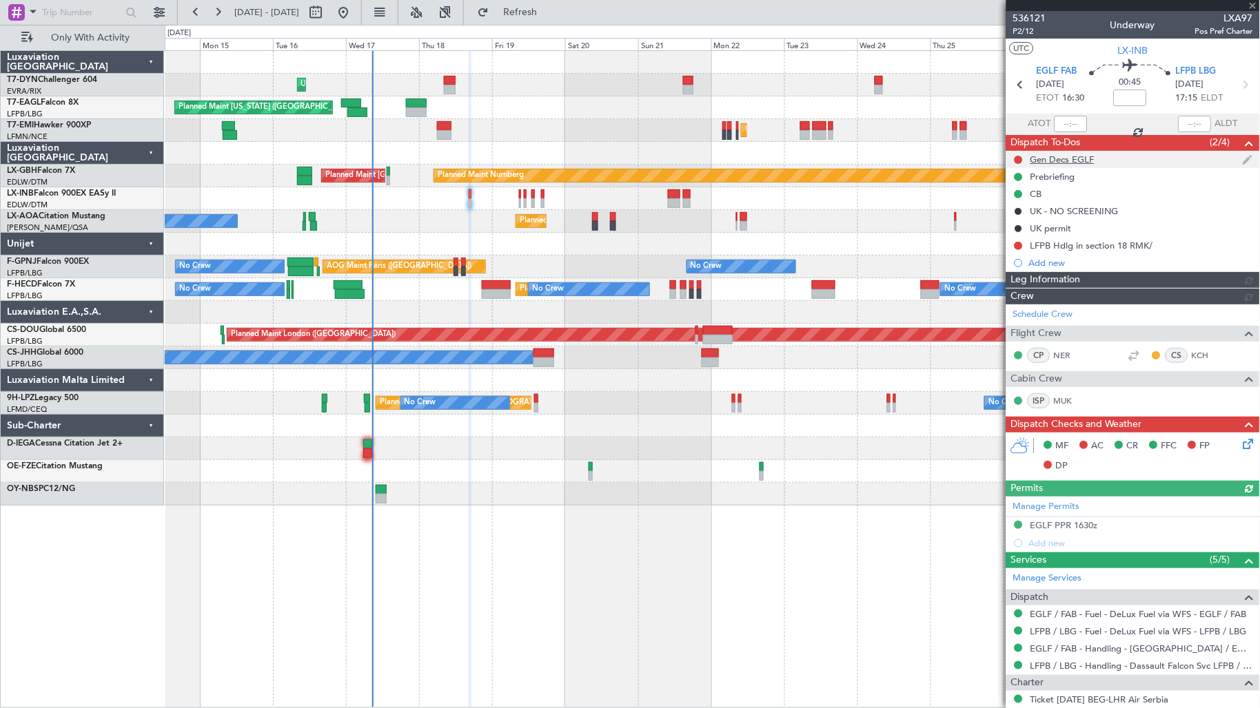
click at [1135, 161] on div "Gen Decs EGLF" at bounding box center [1133, 159] width 254 height 17
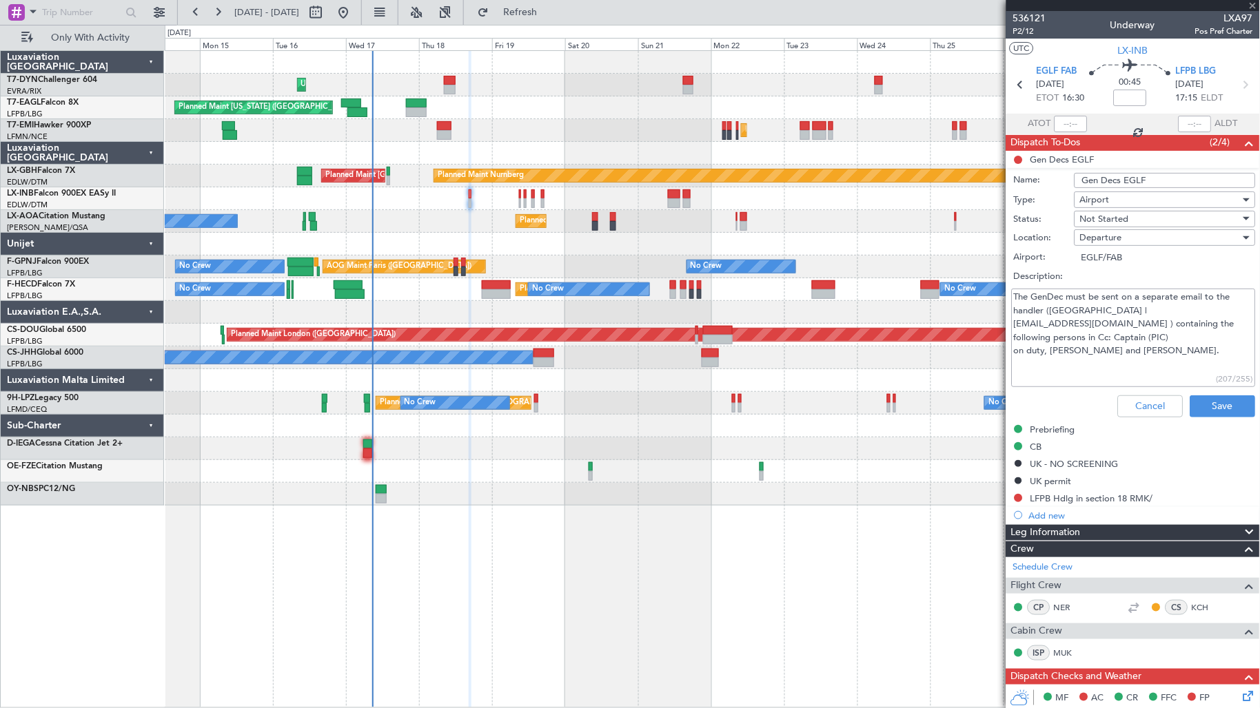
click at [1129, 350] on textarea "The GenDec must be sent on a separate email to the handler ([GEOGRAPHIC_DATA] |…" at bounding box center [1134, 338] width 244 height 99
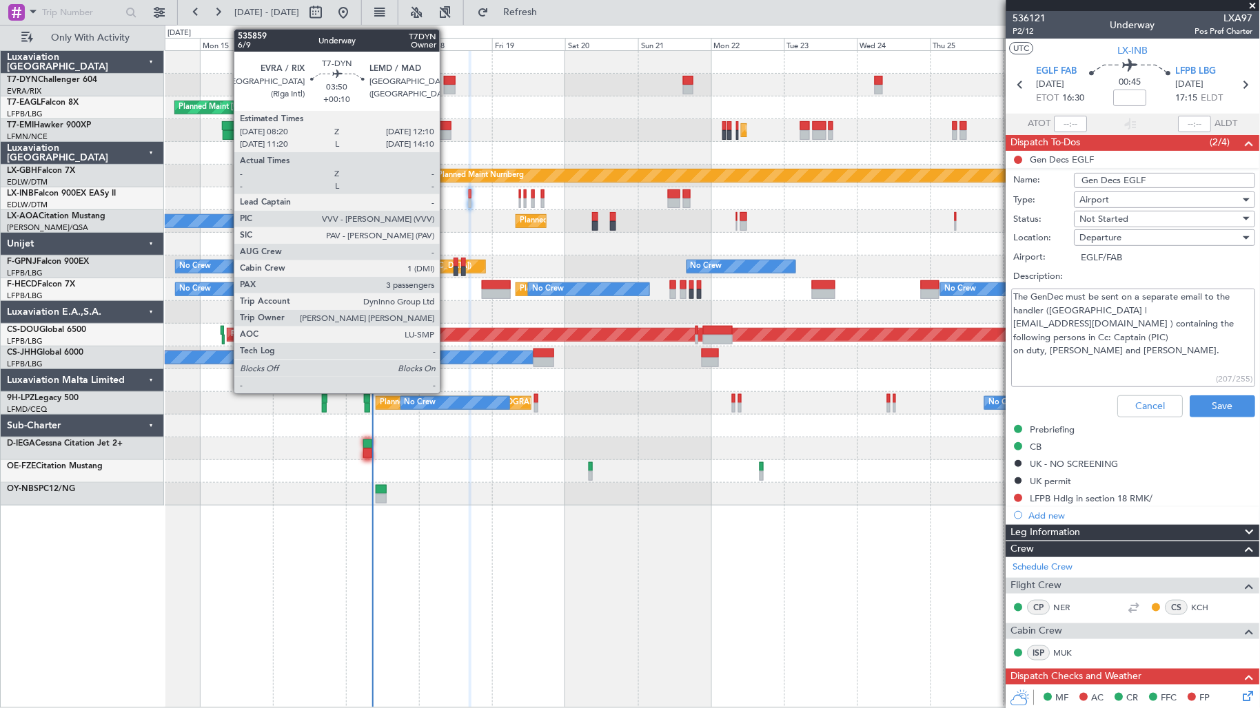
click at [447, 85] on div at bounding box center [450, 90] width 12 height 10
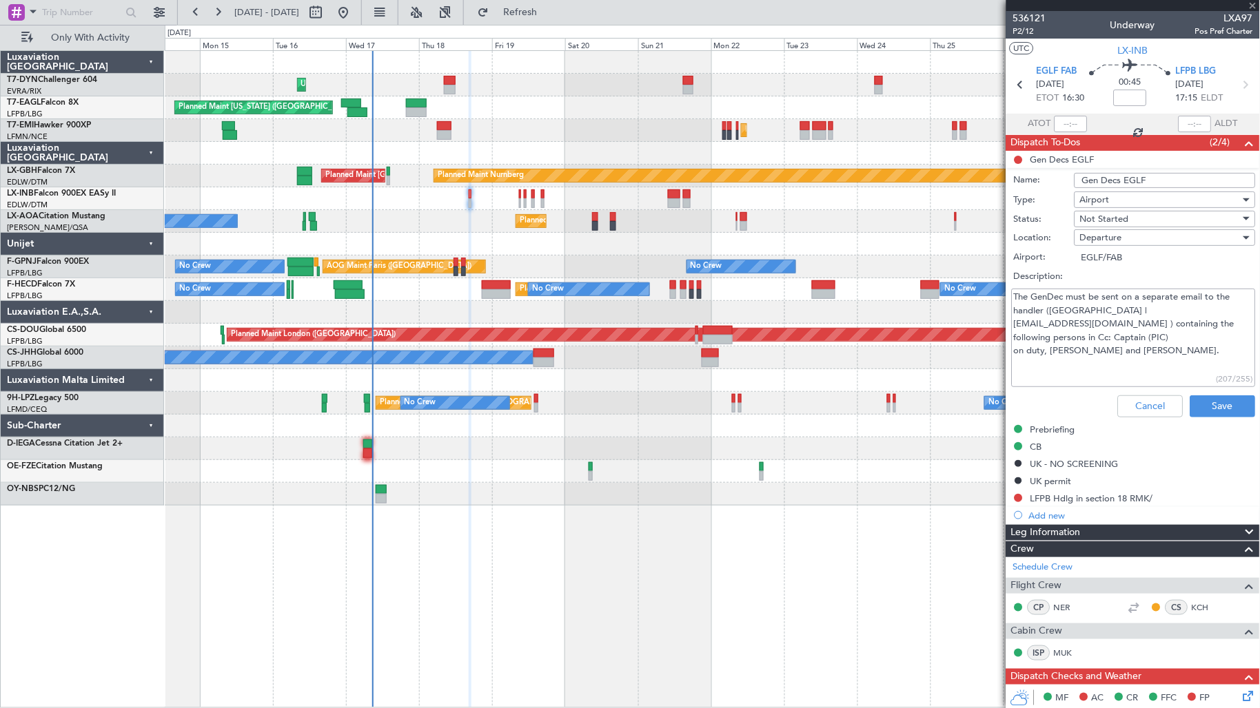
type input "+00:10"
type input "3"
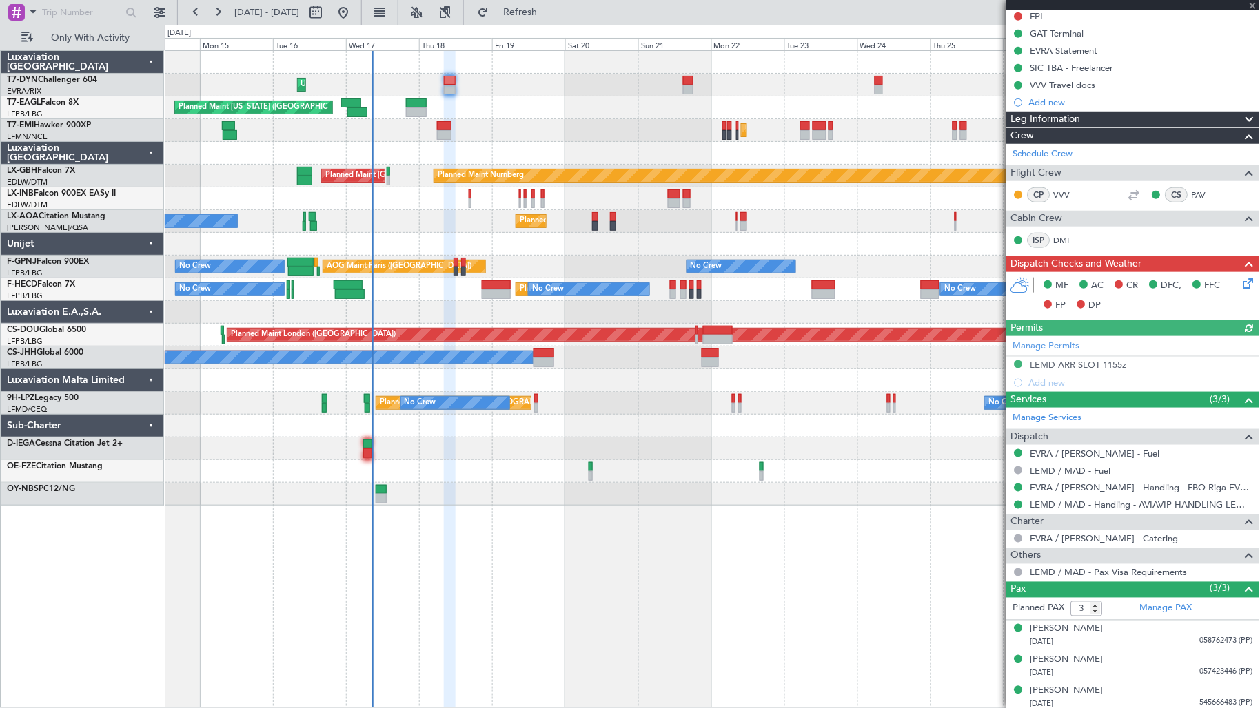
scroll to position [234, 0]
